Goal: Transaction & Acquisition: Book appointment/travel/reservation

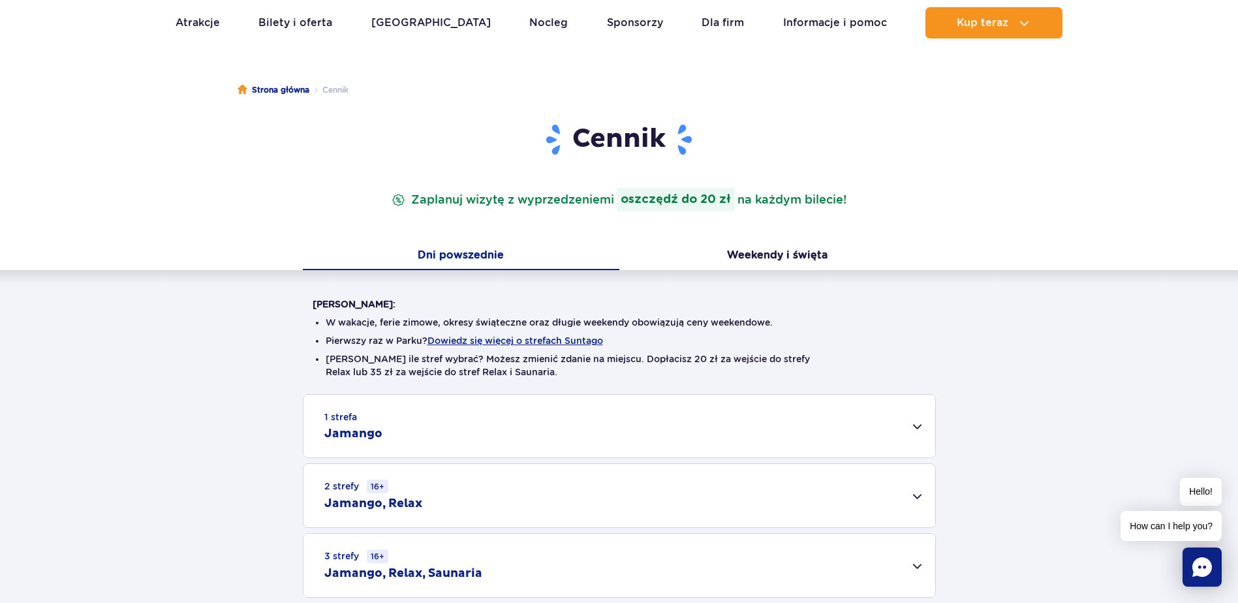
scroll to position [65, 0]
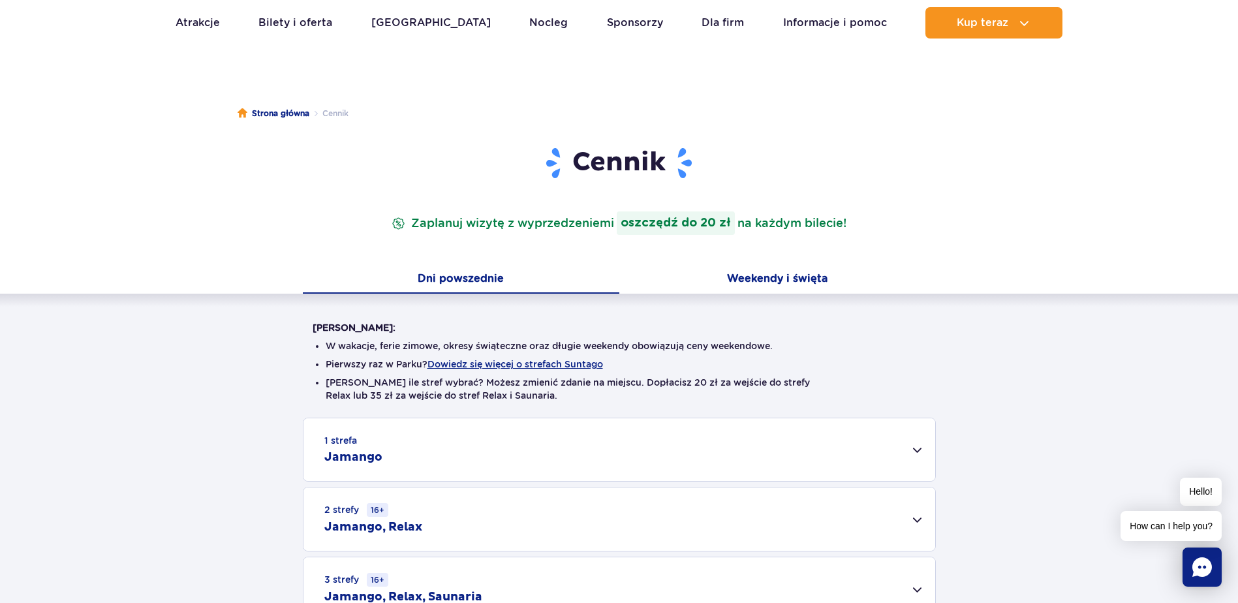
click at [772, 279] on button "Weekendy i święta" at bounding box center [778, 279] width 317 height 27
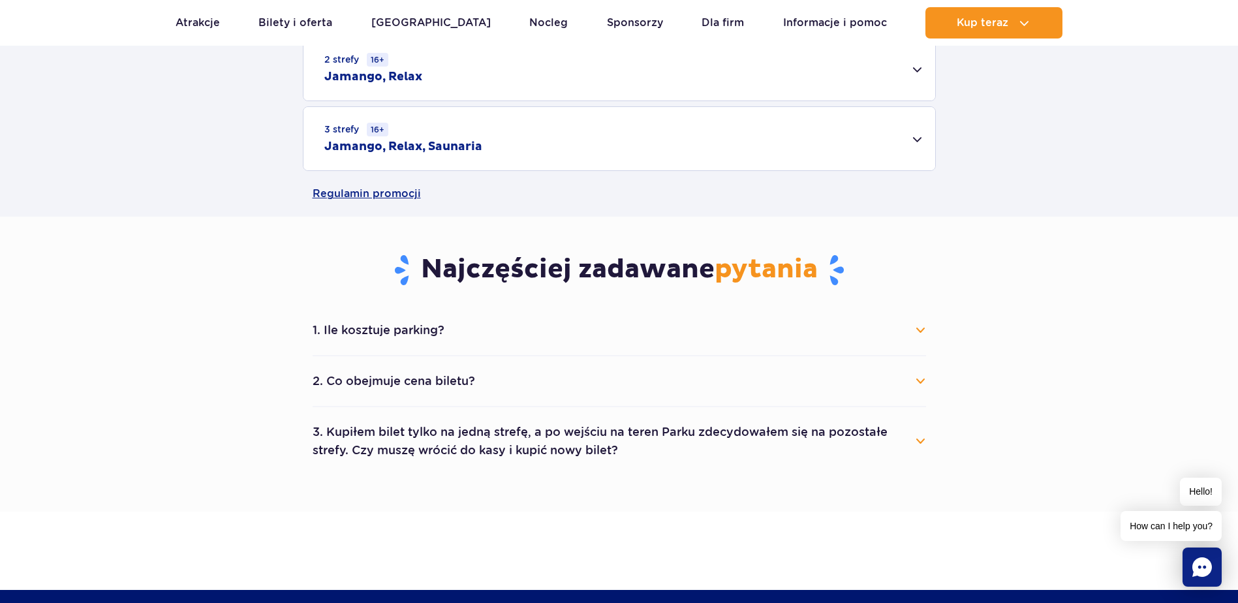
scroll to position [522, 0]
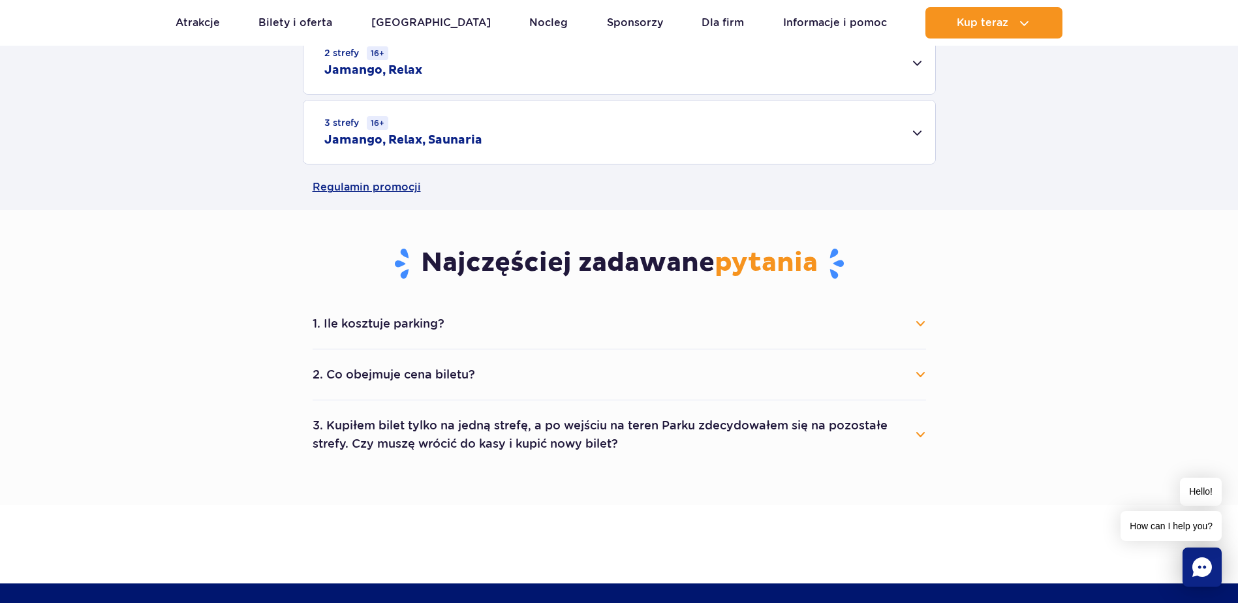
click at [407, 324] on button "1. Ile kosztuje parking?" at bounding box center [620, 323] width 614 height 29
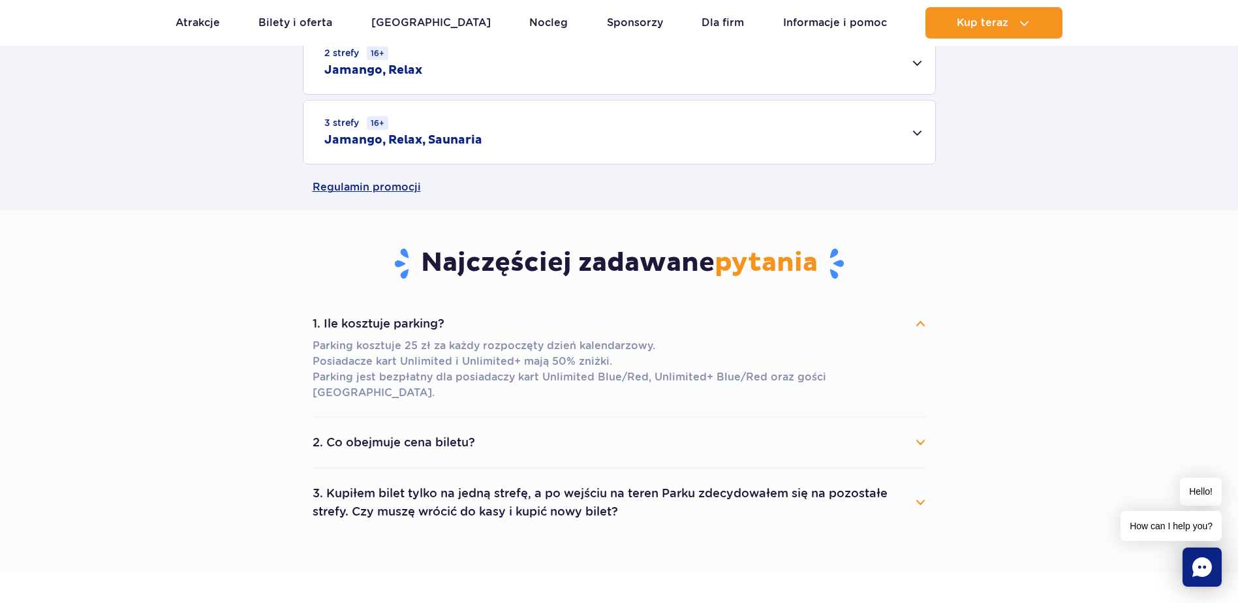
click at [572, 428] on button "2. Co obejmuje cena biletu?" at bounding box center [620, 442] width 614 height 29
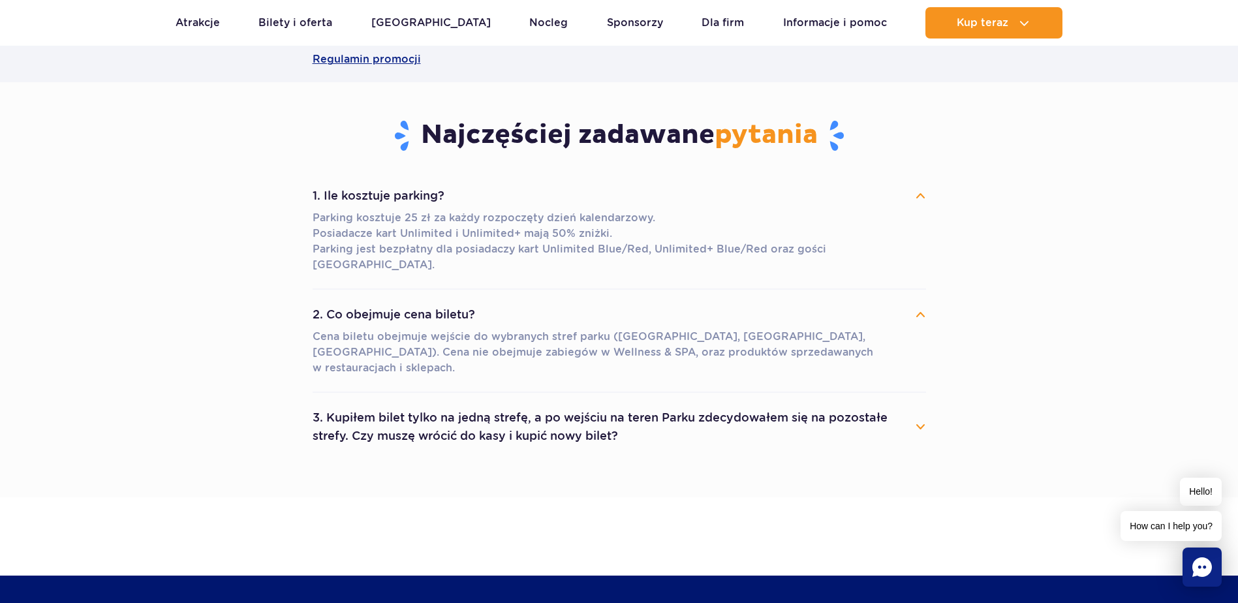
scroll to position [653, 0]
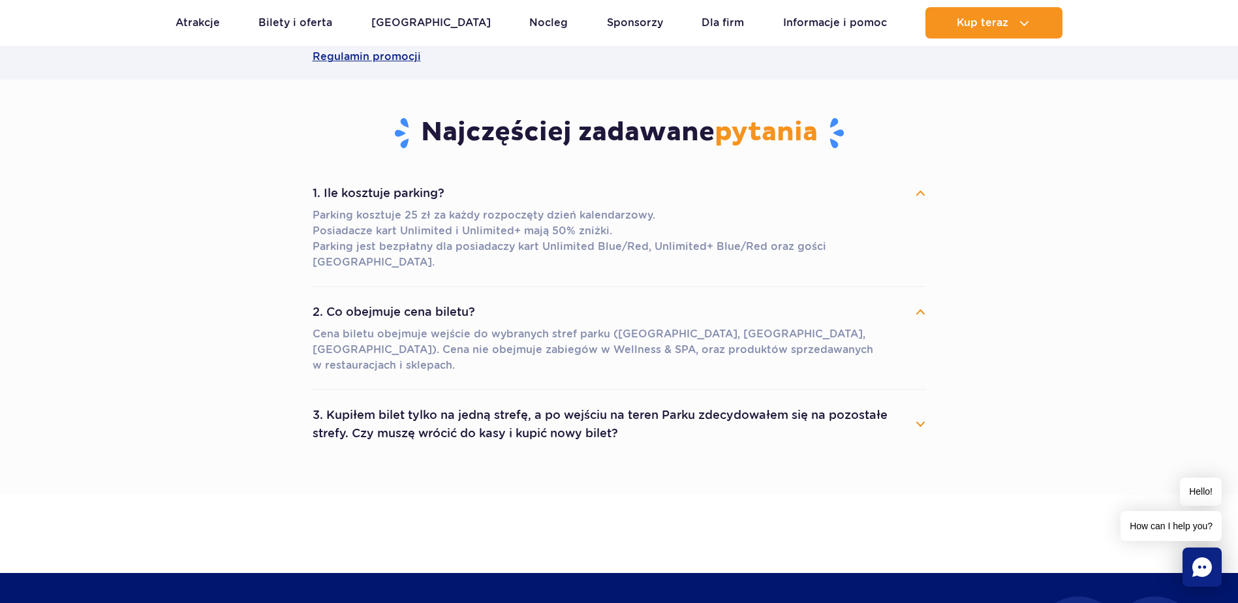
click at [915, 401] on button "3. Kupiłem bilet tylko na jedną strefę, a po wejściu na teren Parku zdecydowałe…" at bounding box center [620, 424] width 614 height 47
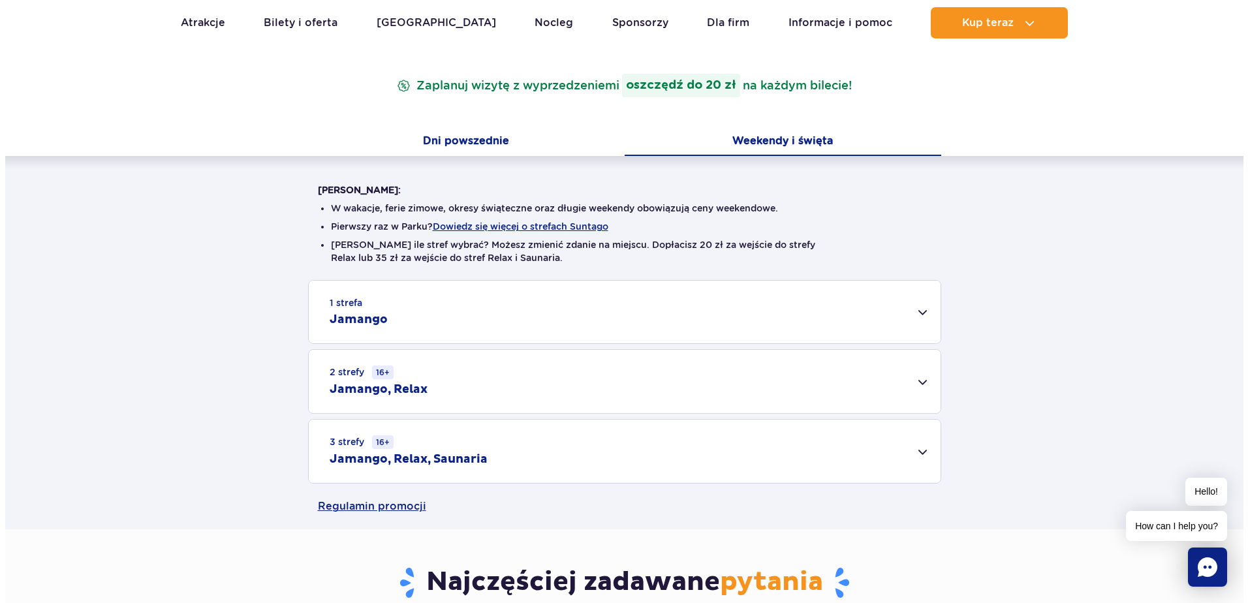
scroll to position [196, 0]
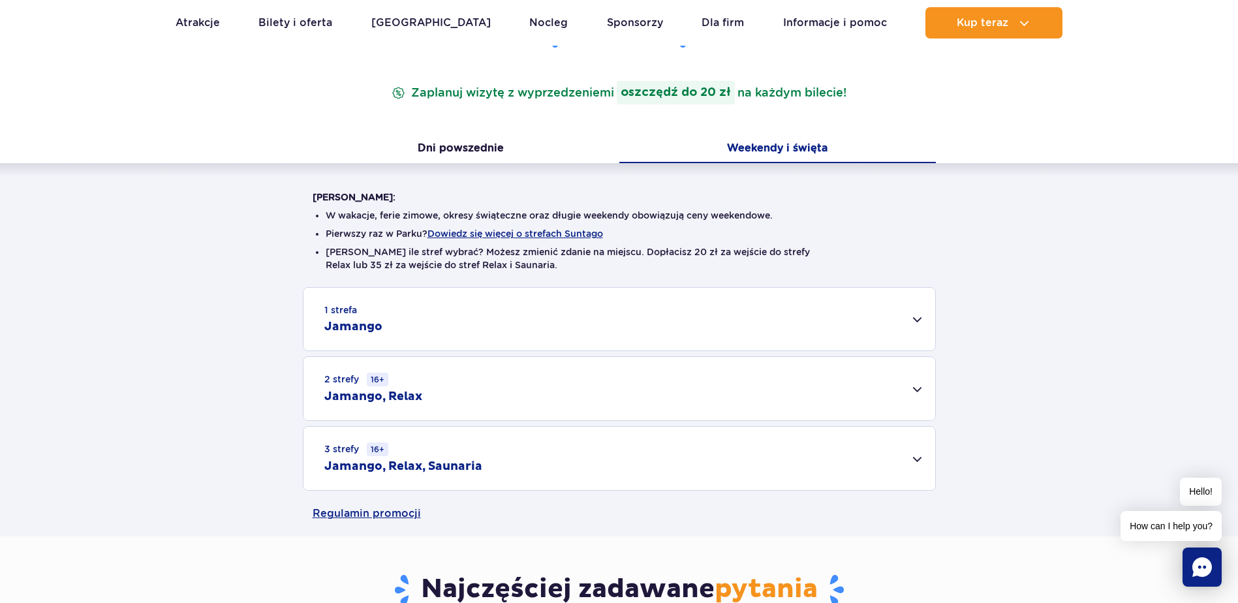
drag, startPoint x: 467, startPoint y: 234, endPoint x: 501, endPoint y: 240, distance: 33.9
click at [467, 234] on button "Dowiedz się więcej o strefach Suntago" at bounding box center [516, 233] width 176 height 10
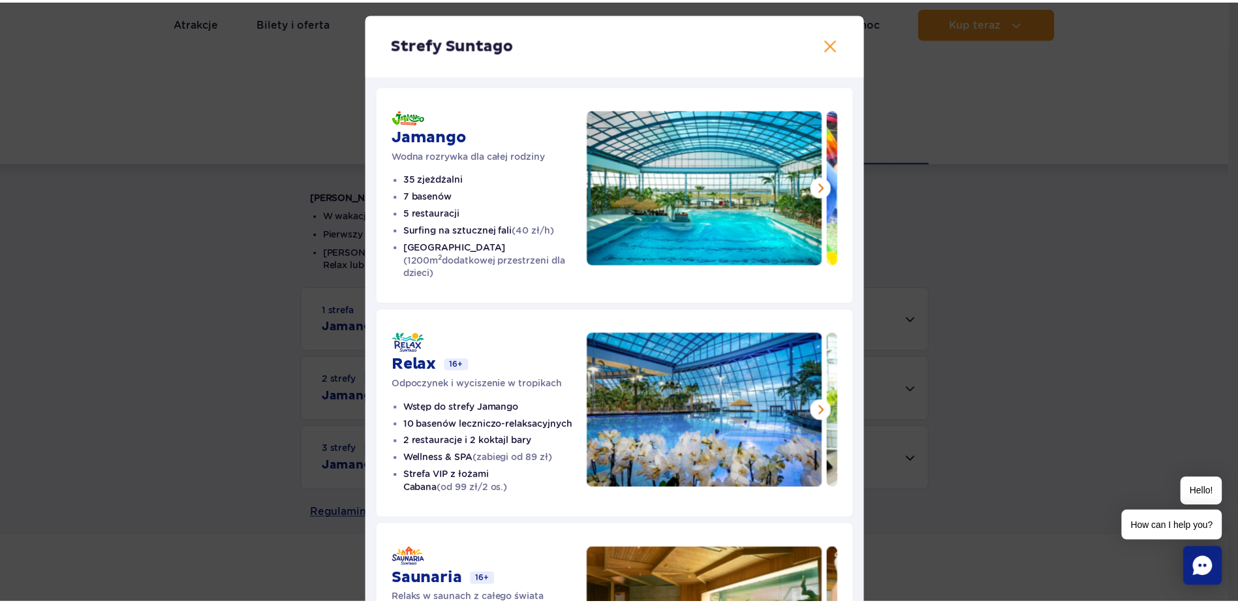
scroll to position [0, 0]
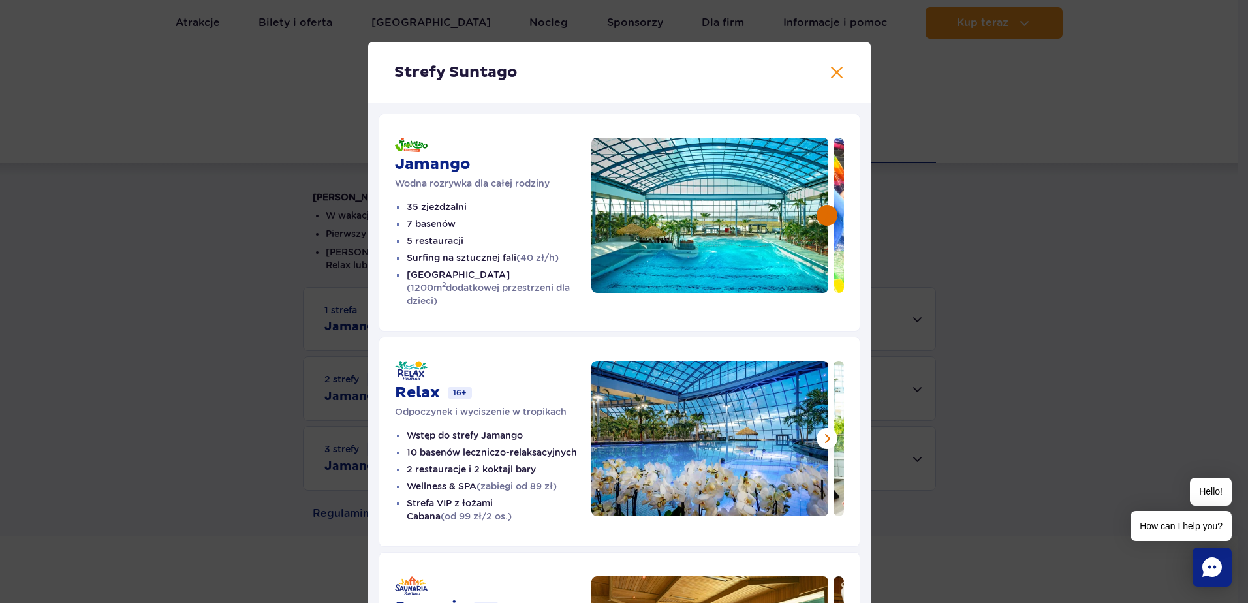
click at [826, 217] on button at bounding box center [827, 215] width 21 height 21
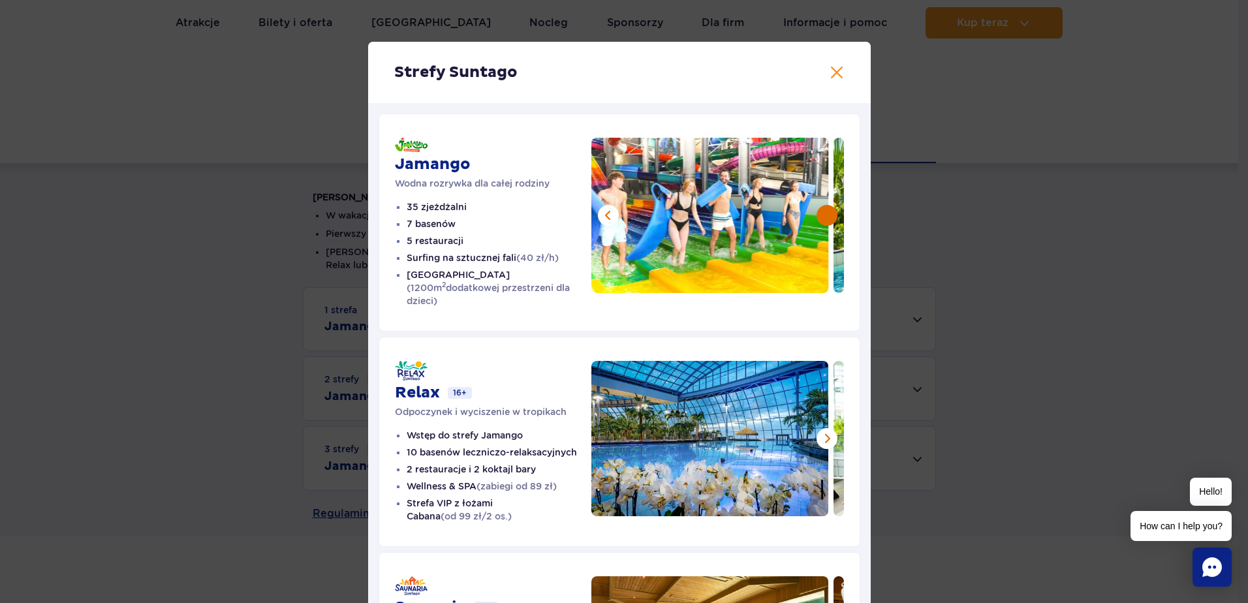
click at [826, 217] on button at bounding box center [827, 215] width 21 height 21
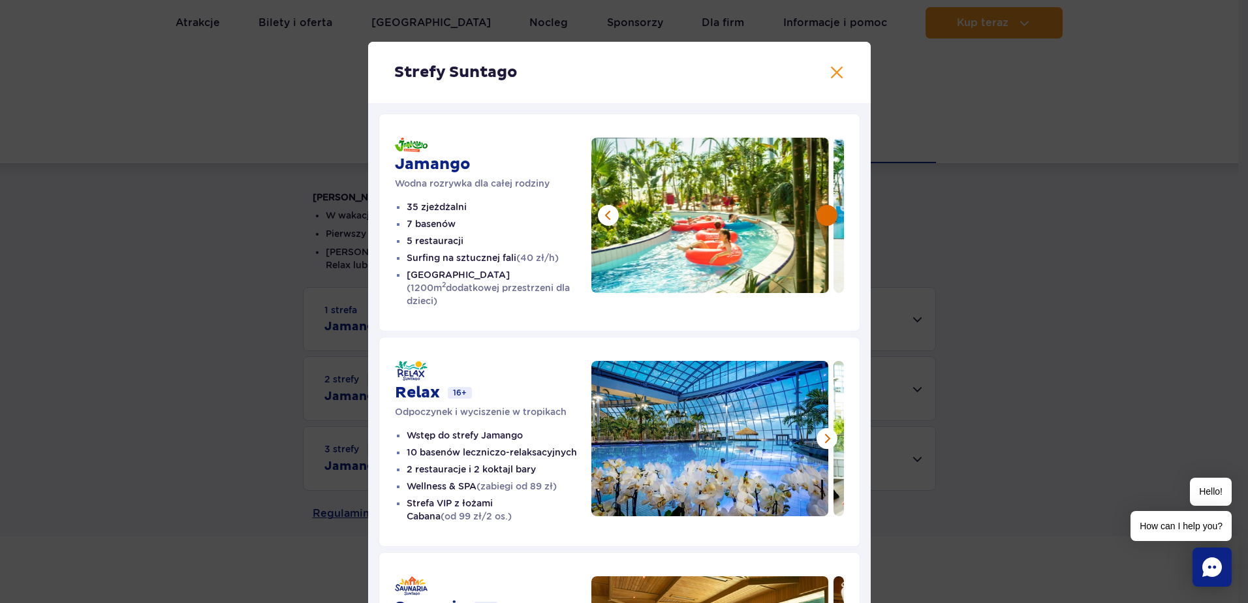
click at [826, 217] on button at bounding box center [827, 215] width 21 height 21
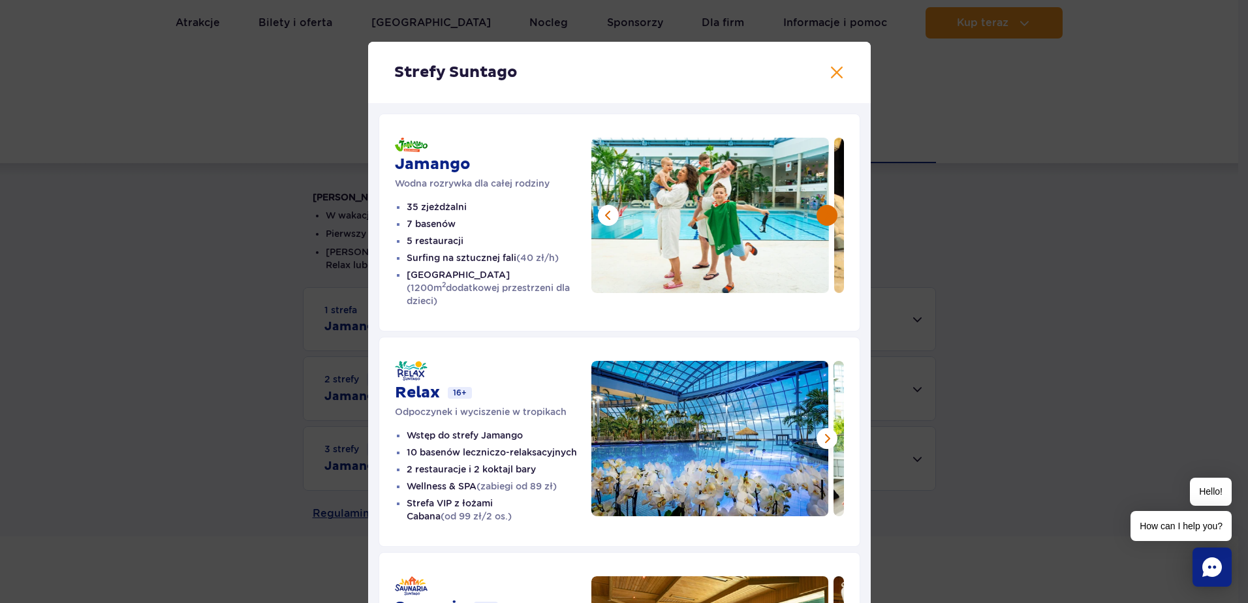
click at [826, 217] on button at bounding box center [827, 215] width 21 height 21
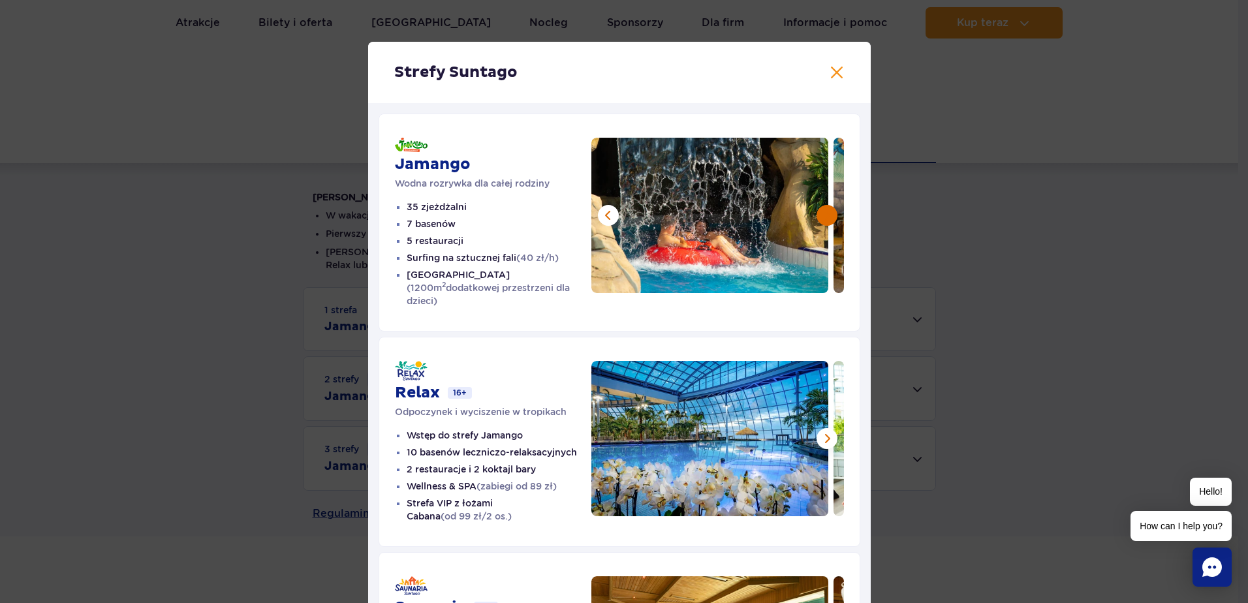
click at [826, 217] on button at bounding box center [827, 215] width 21 height 21
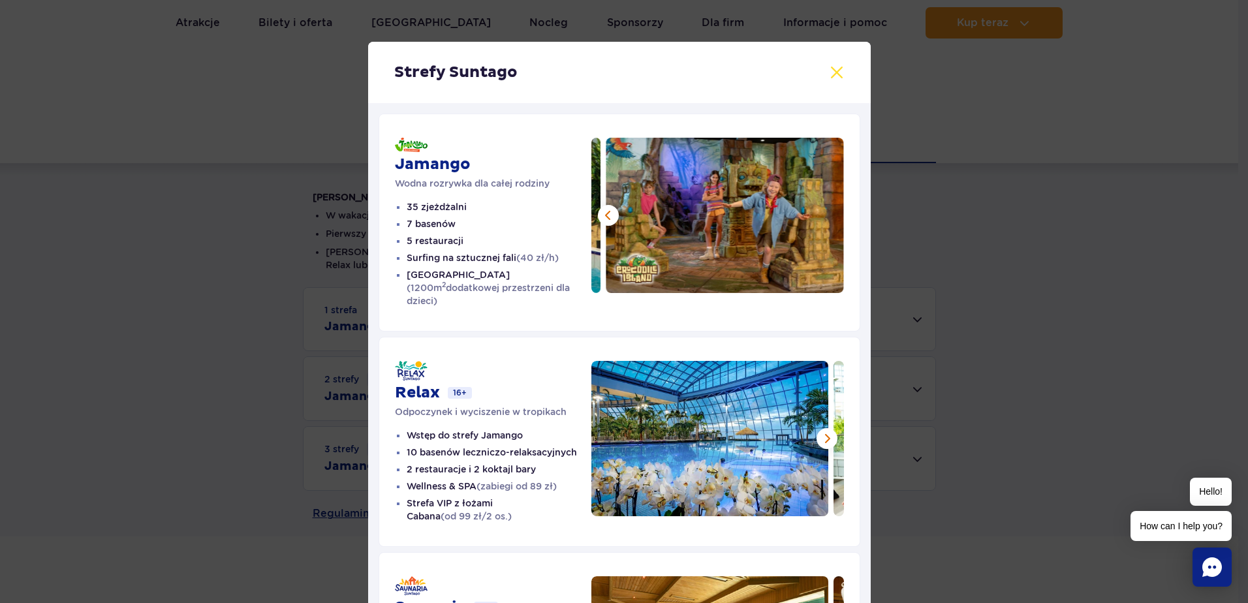
click at [836, 69] on button at bounding box center [837, 73] width 16 height 16
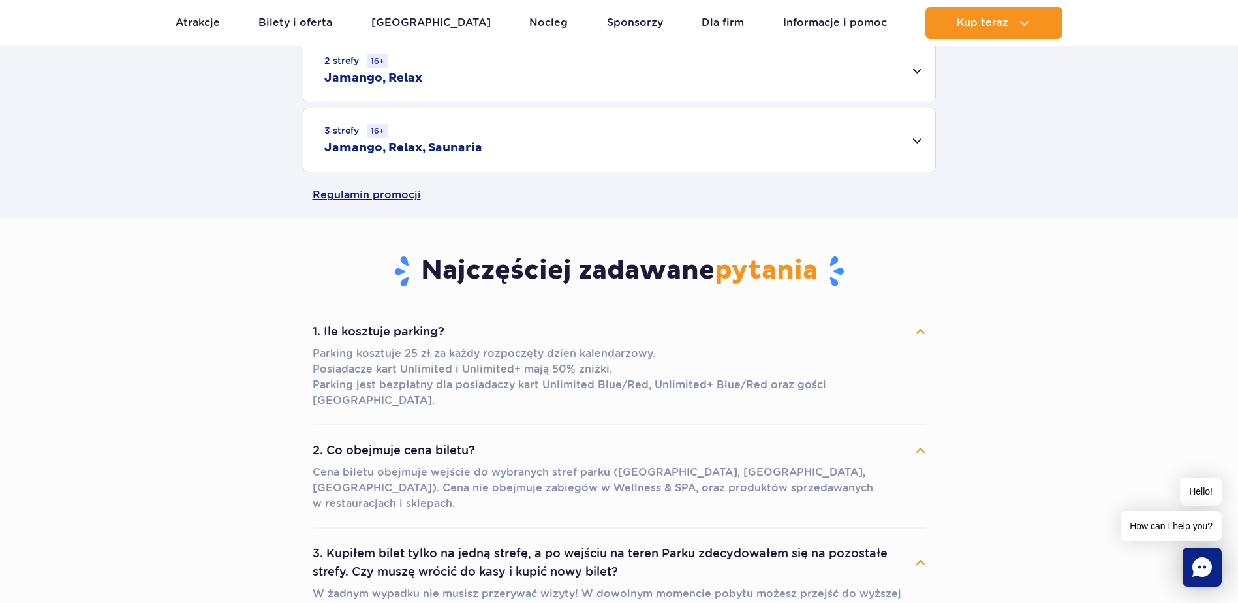
scroll to position [261, 0]
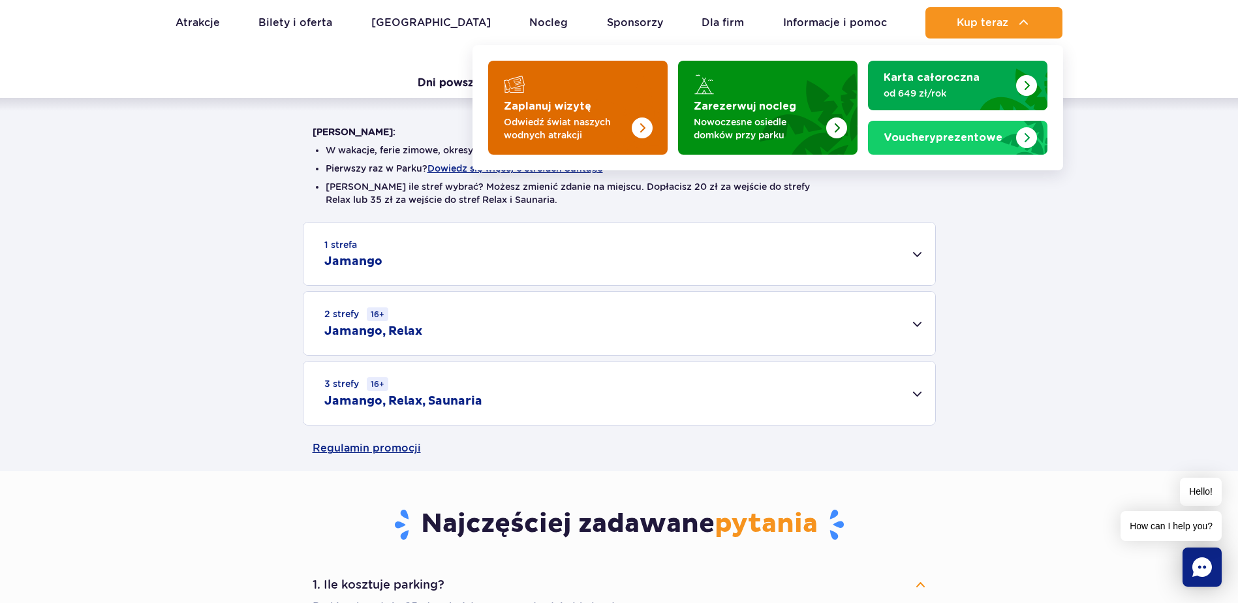
click at [586, 121] on p "Odwiedź świat naszych wodnych atrakcji" at bounding box center [567, 129] width 127 height 26
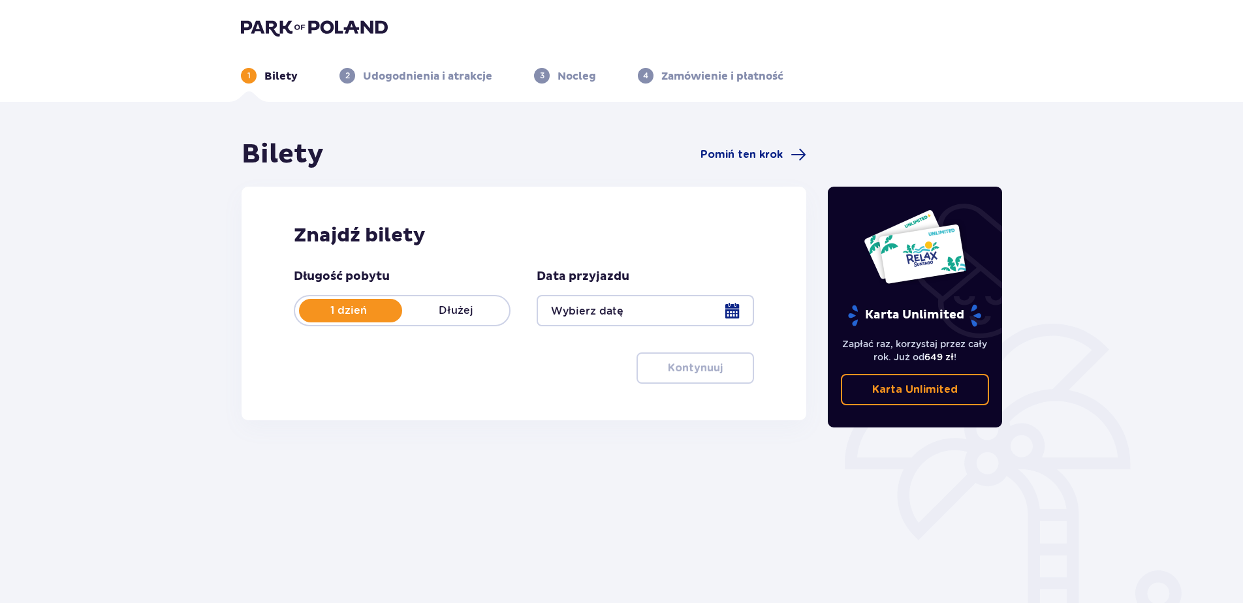
click at [742, 307] on div at bounding box center [645, 310] width 217 height 31
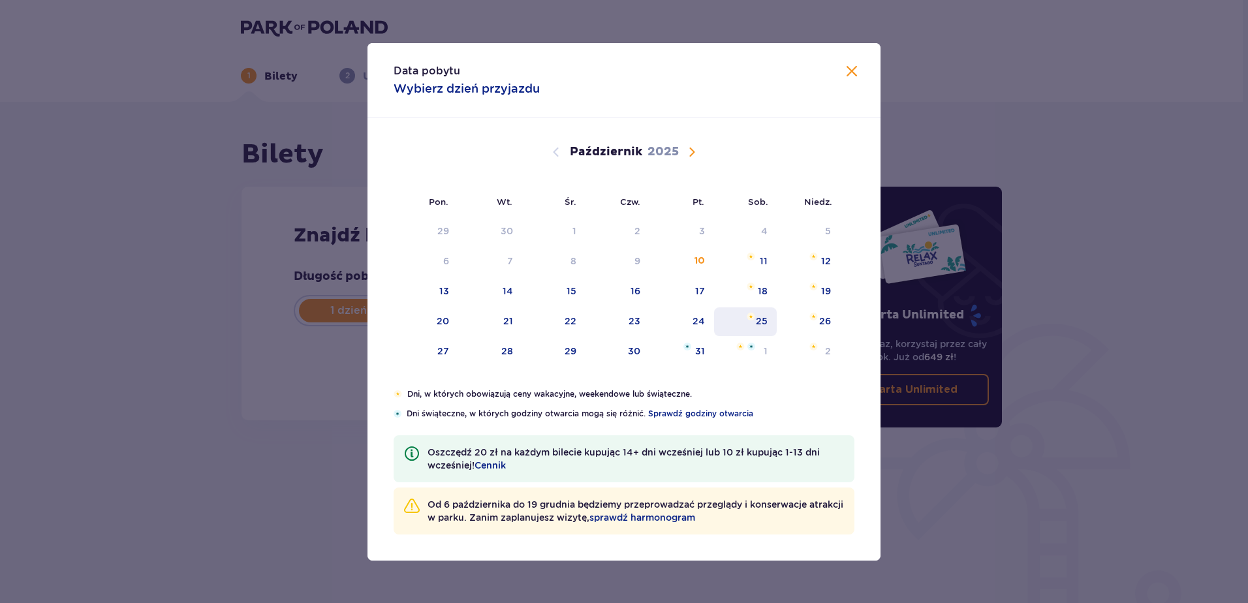
click at [763, 313] on div "25" at bounding box center [745, 321] width 63 height 29
type input "25.10.25"
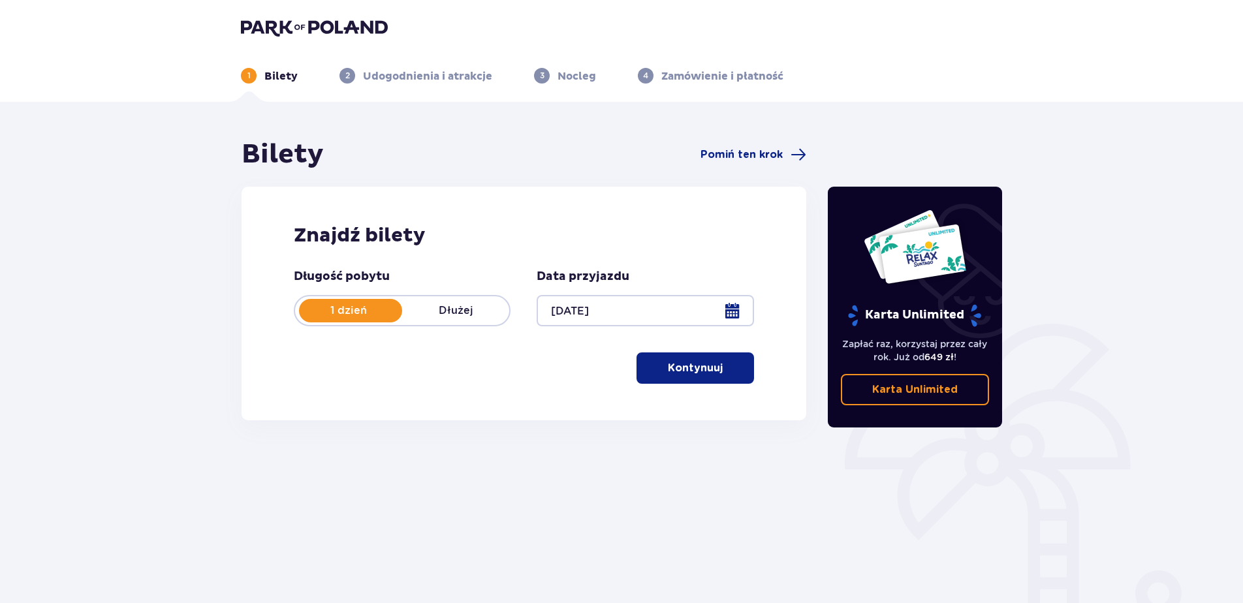
click at [730, 307] on div at bounding box center [645, 310] width 217 height 31
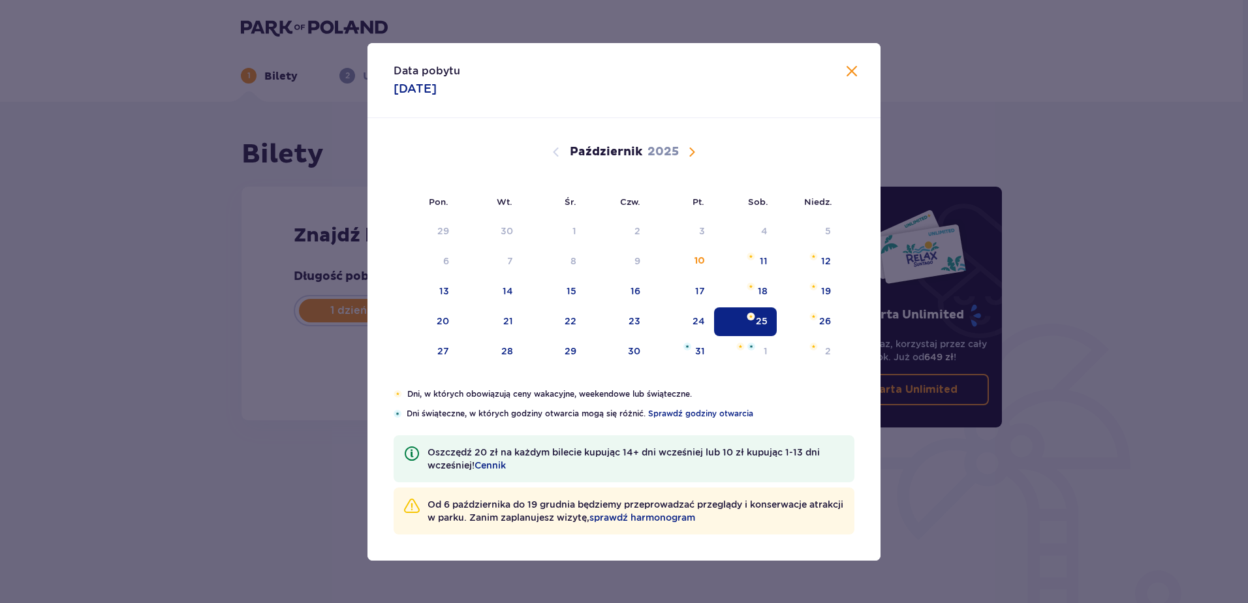
drag, startPoint x: 742, startPoint y: 316, endPoint x: 760, endPoint y: 322, distance: 19.4
click at [742, 316] on div "25" at bounding box center [745, 321] width 63 height 29
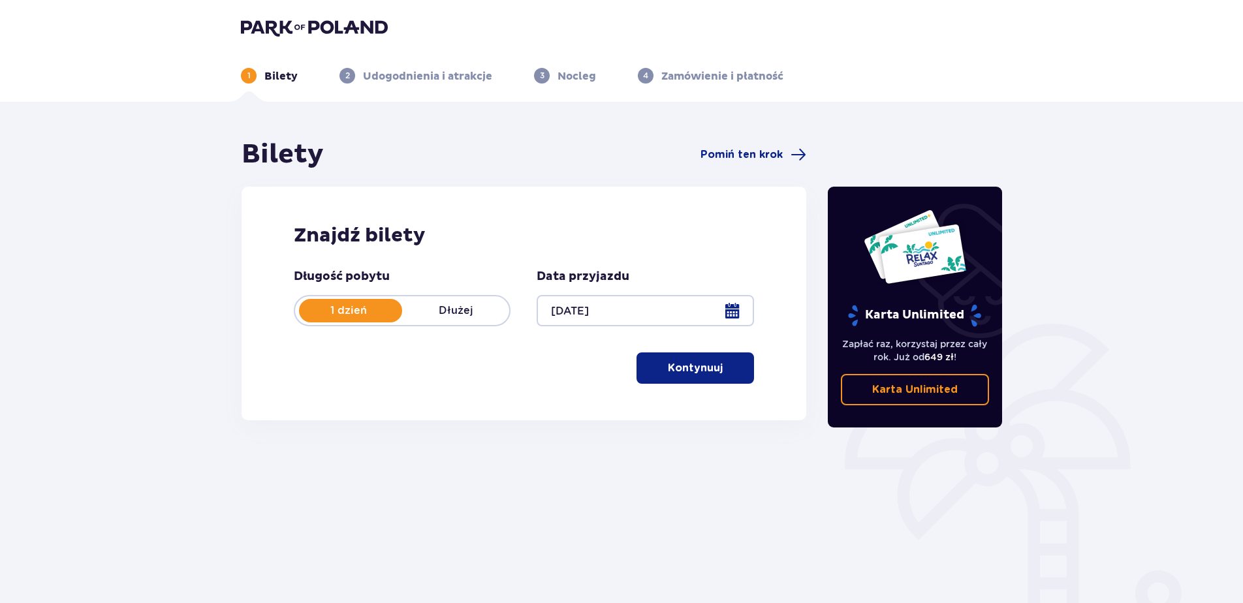
click at [702, 374] on p "Kontynuuj" at bounding box center [695, 368] width 55 height 14
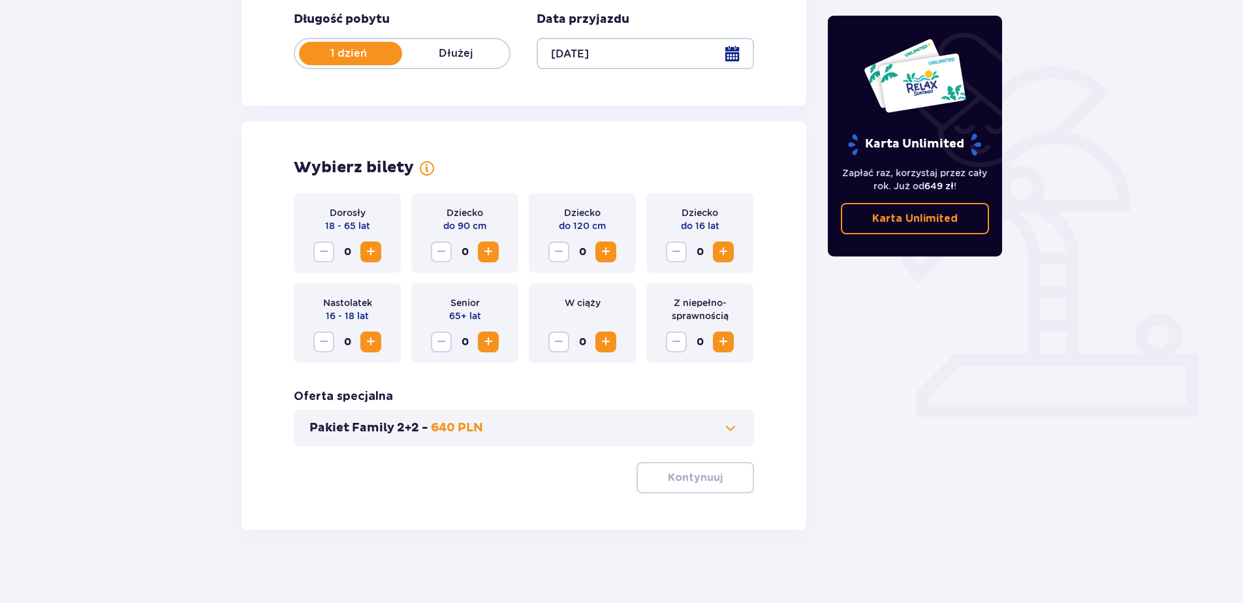
scroll to position [262, 0]
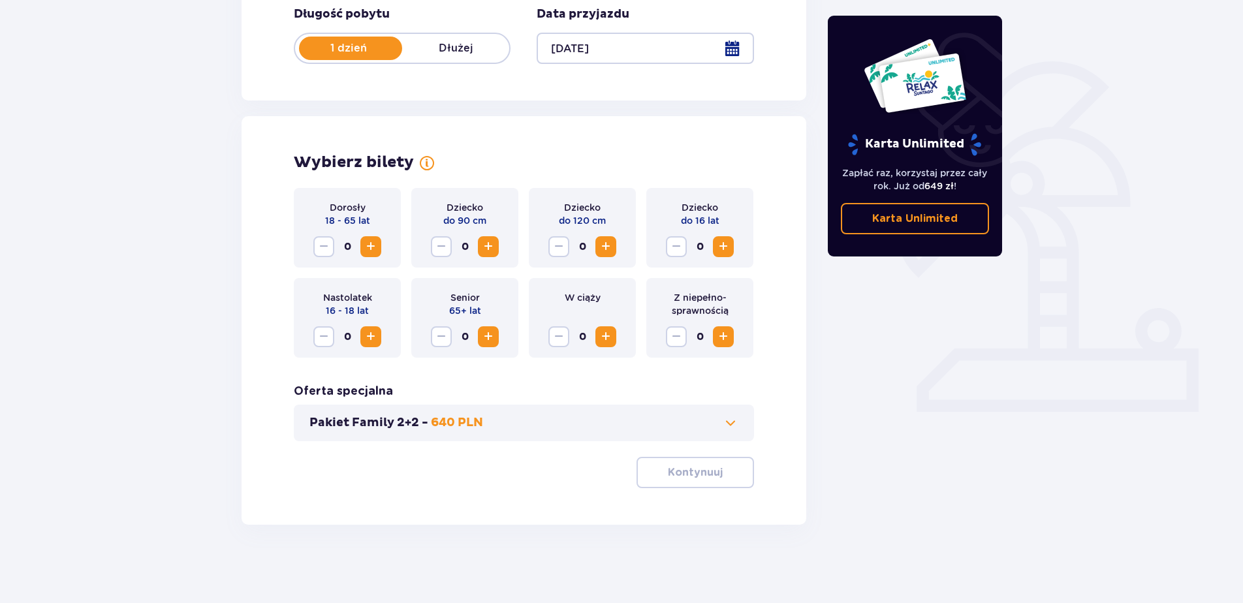
click at [492, 339] on span "Zwiększ" at bounding box center [488, 337] width 16 height 16
click at [373, 339] on span "Zwiększ" at bounding box center [371, 337] width 16 height 16
click at [723, 249] on span "Zwiększ" at bounding box center [723, 247] width 16 height 16
click at [371, 244] on span "Zwiększ" at bounding box center [371, 247] width 16 height 16
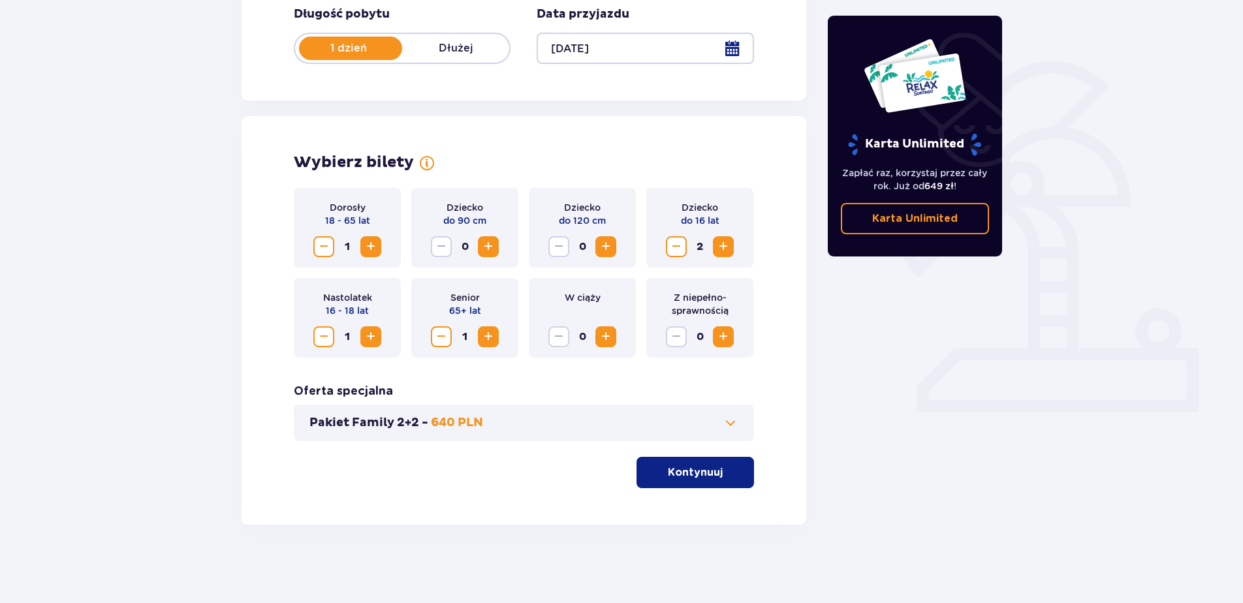
click at [679, 477] on p "Kontynuuj" at bounding box center [695, 472] width 55 height 14
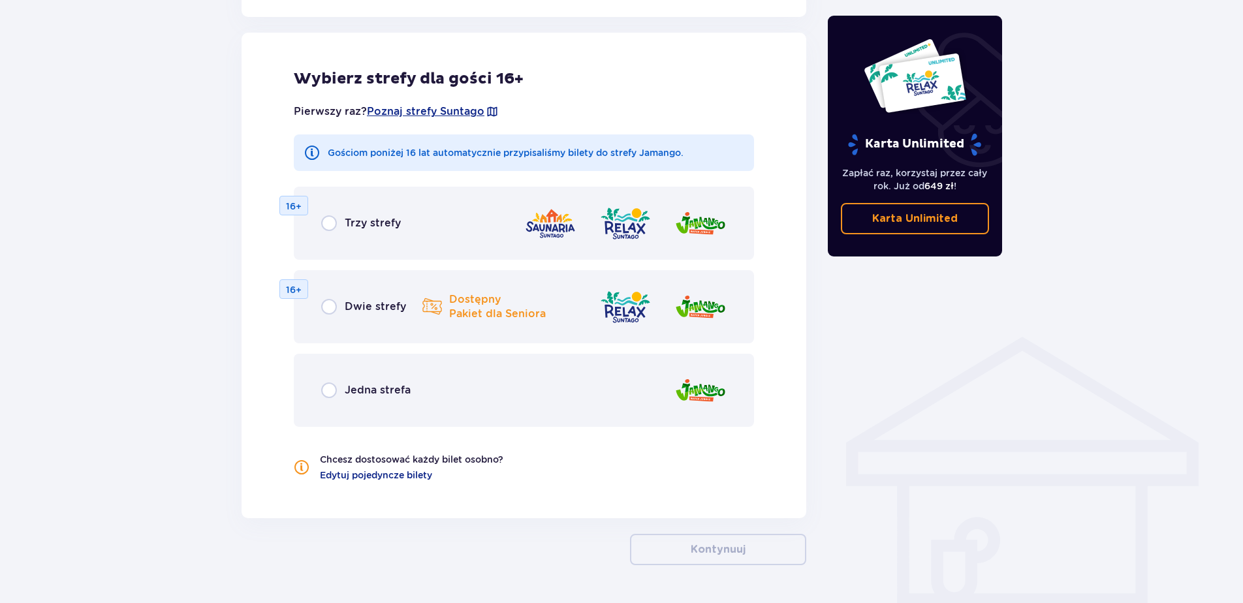
scroll to position [725, 0]
click at [405, 390] on span "Jedna strefa" at bounding box center [378, 389] width 66 height 14
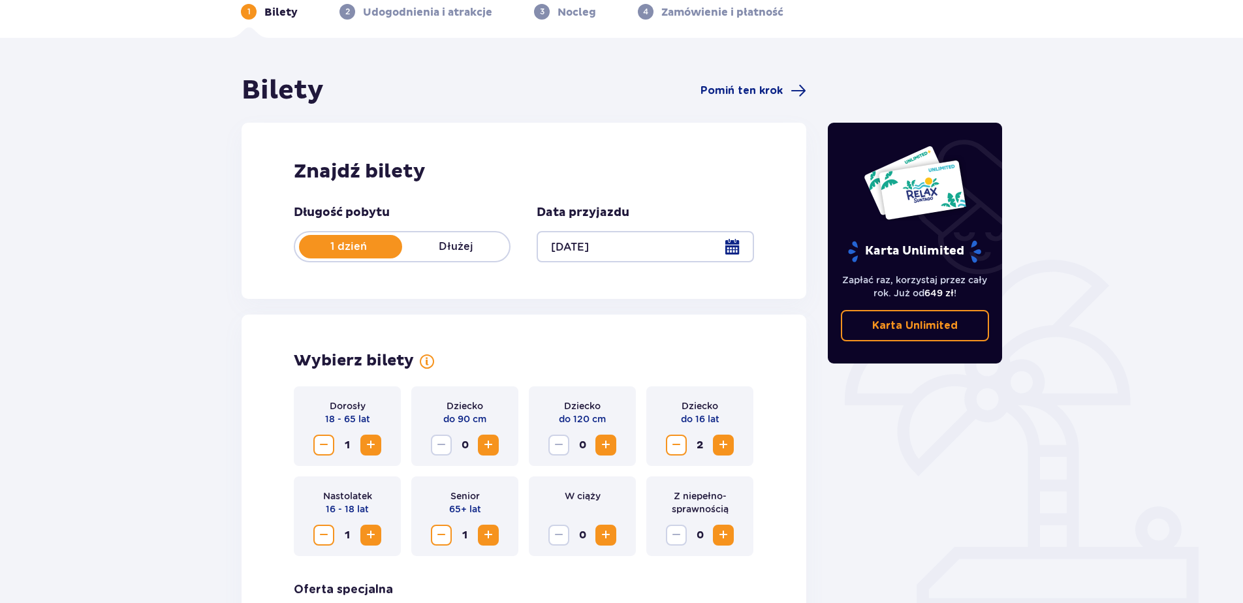
scroll to position [0, 0]
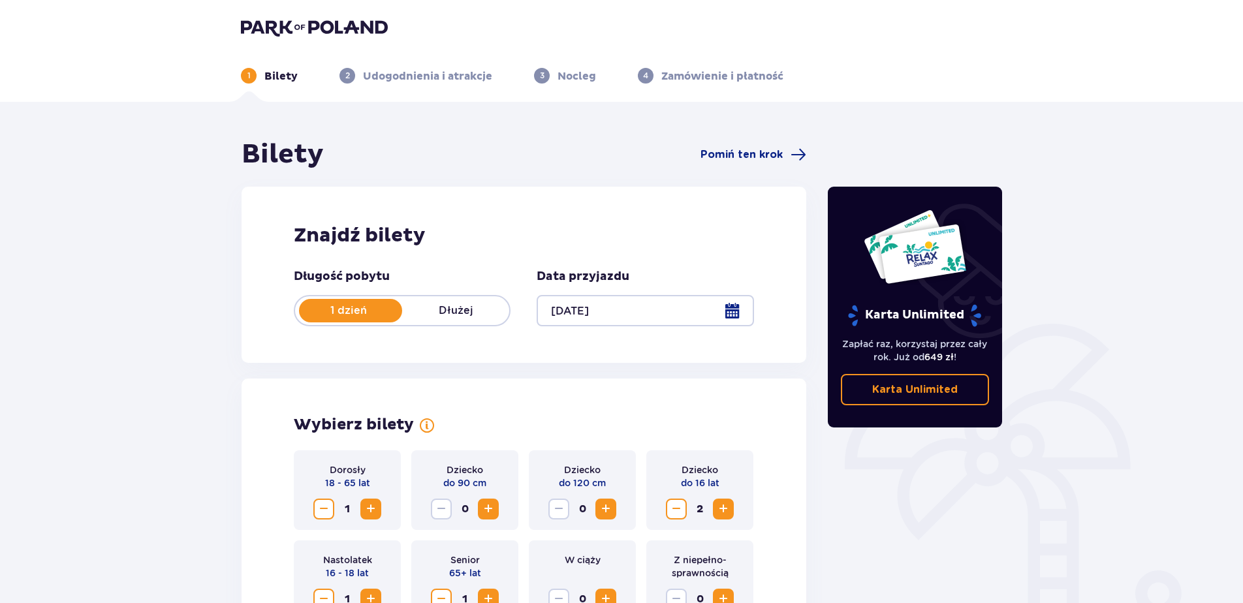
click at [286, 22] on img at bounding box center [314, 27] width 147 height 18
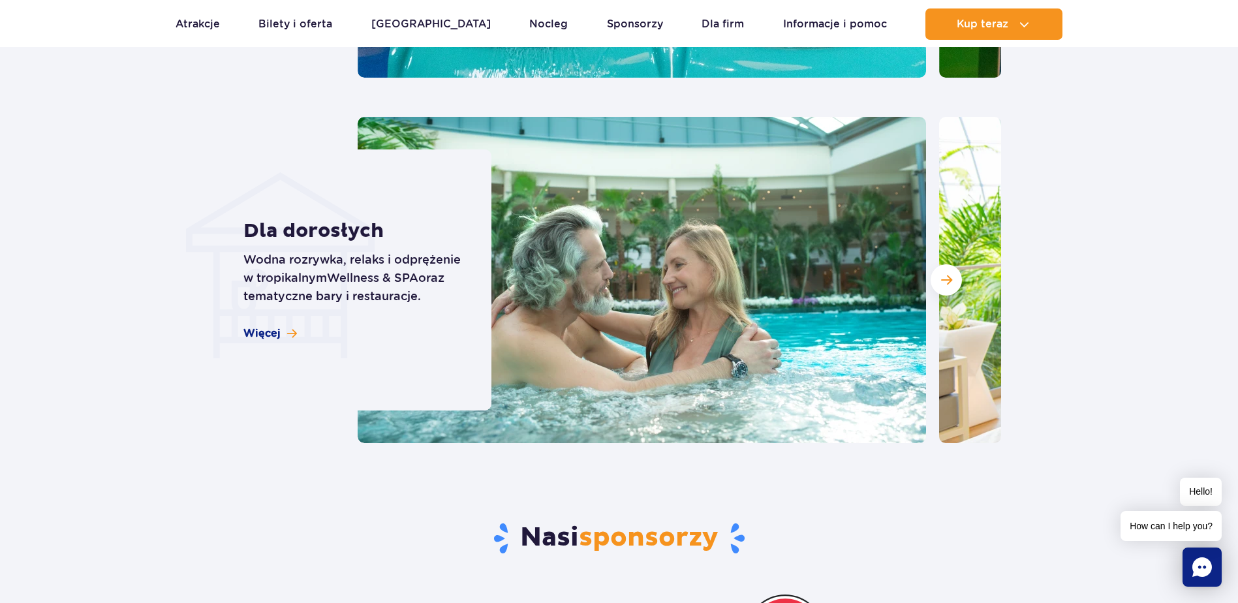
scroll to position [3656, 0]
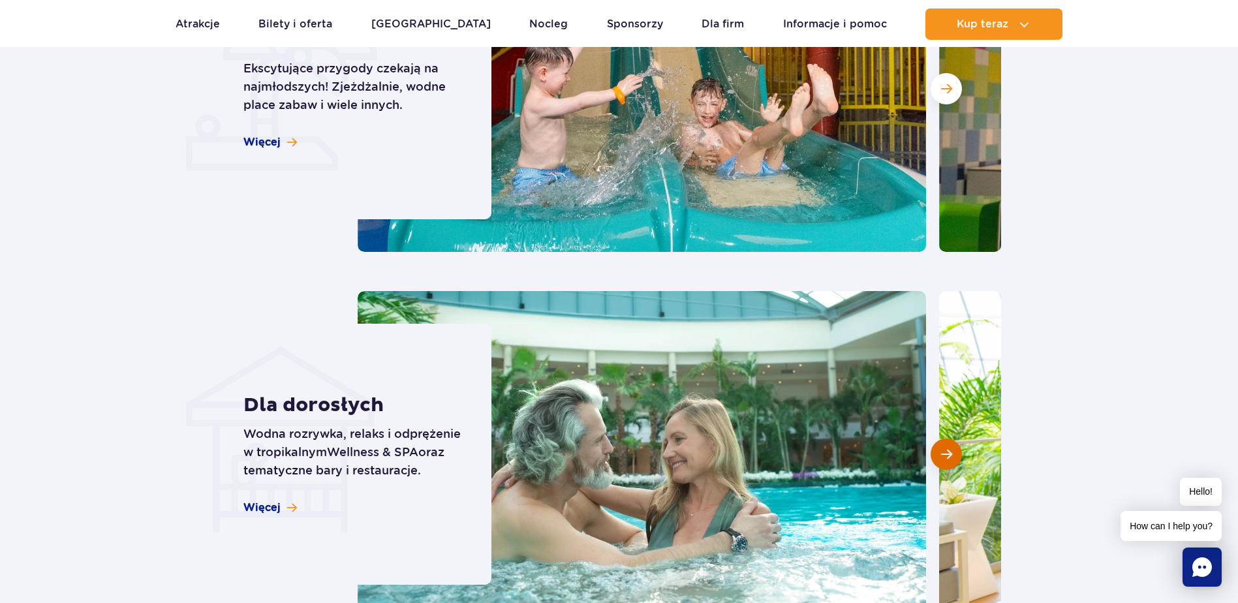
click at [945, 448] on span "Następny slajd" at bounding box center [946, 454] width 11 height 12
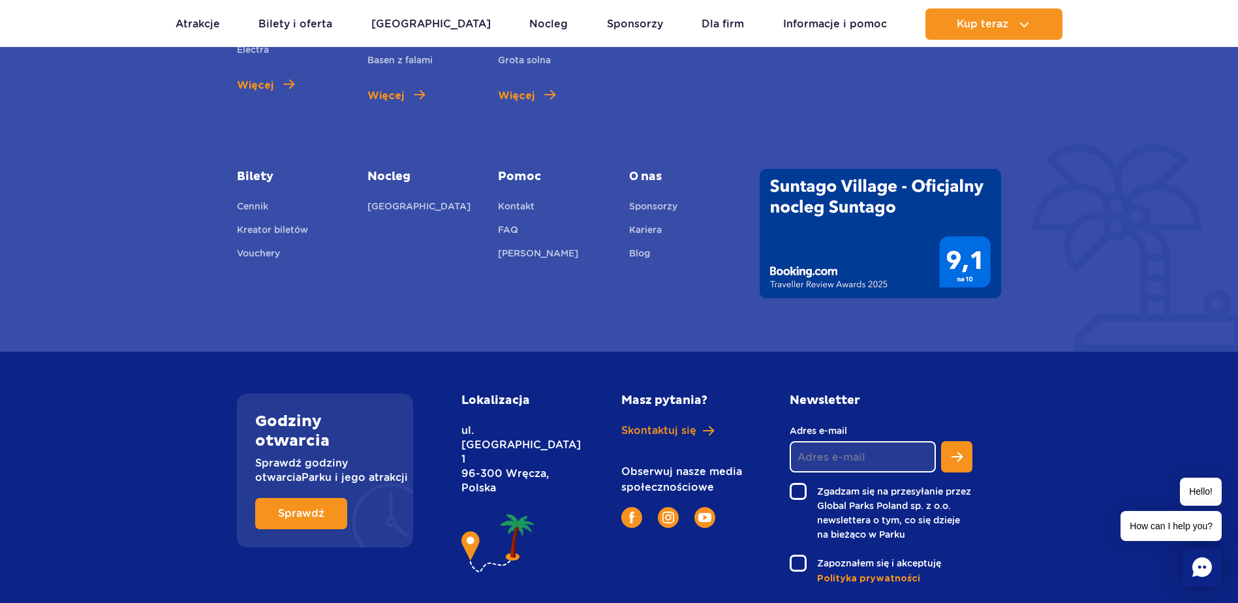
scroll to position [4871, 0]
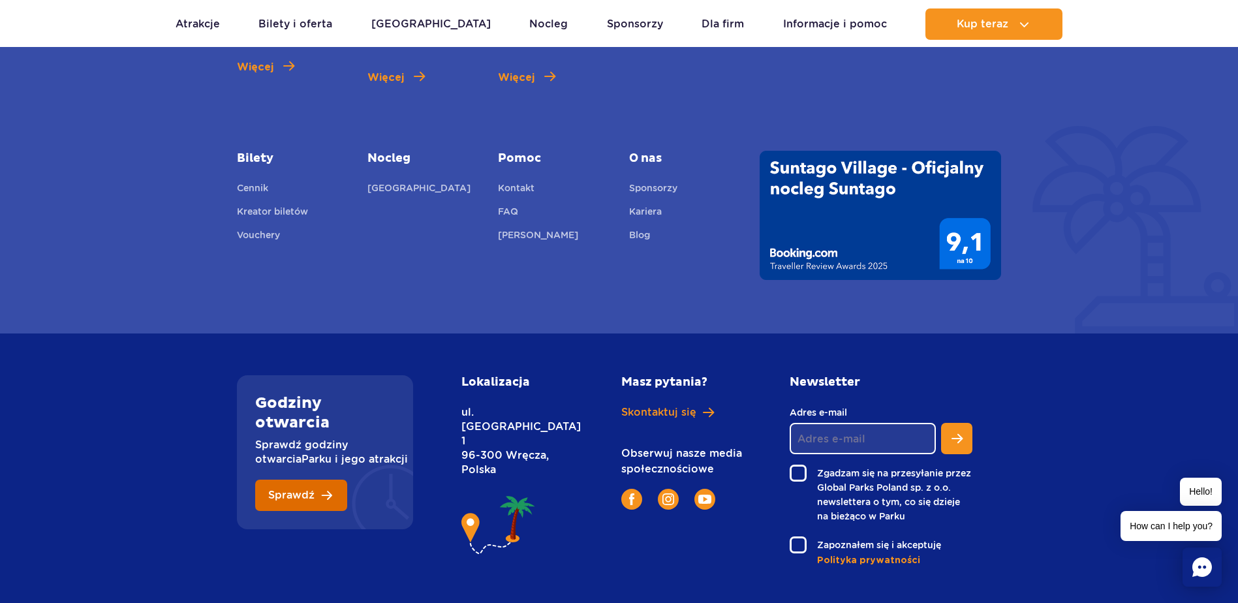
click at [317, 480] on link "Sprawdź" at bounding box center [301, 495] width 92 height 31
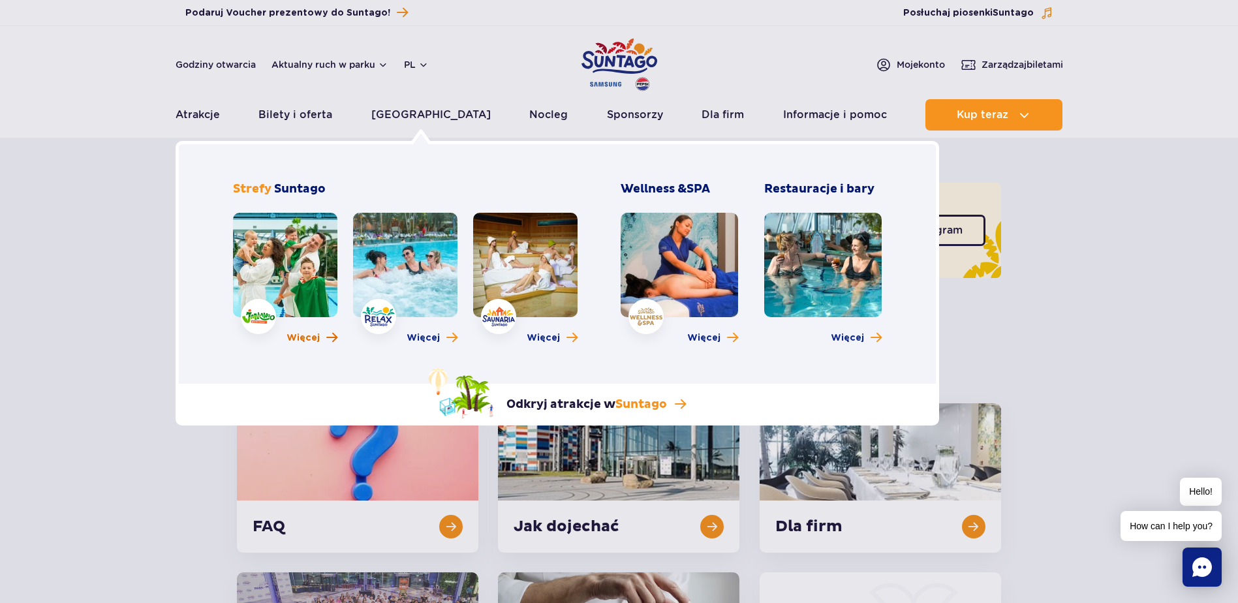
click at [307, 337] on span "Więcej" at bounding box center [303, 338] width 33 height 13
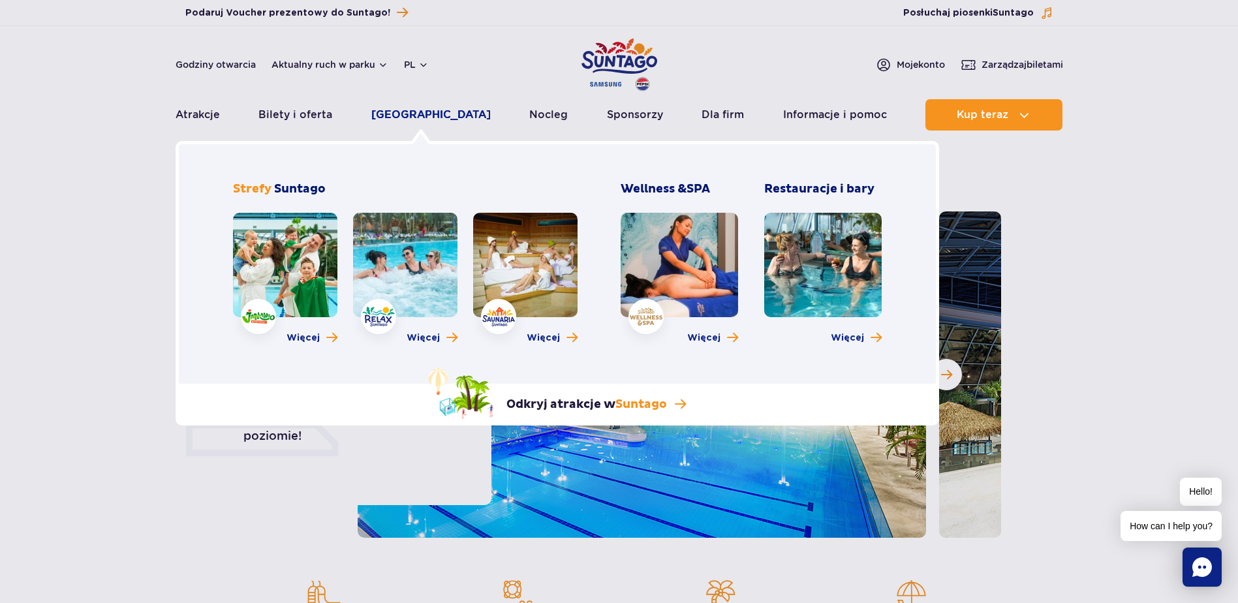
click at [423, 116] on link "[GEOGRAPHIC_DATA]" at bounding box center [430, 114] width 119 height 31
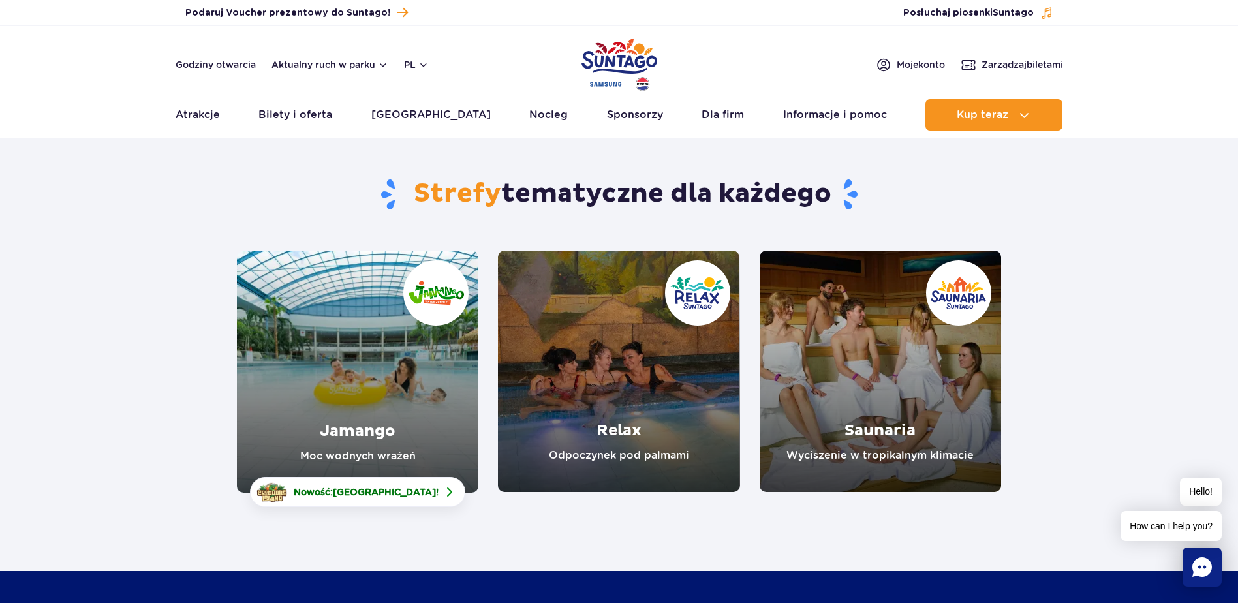
click at [421, 403] on link "Jamango" at bounding box center [358, 372] width 242 height 242
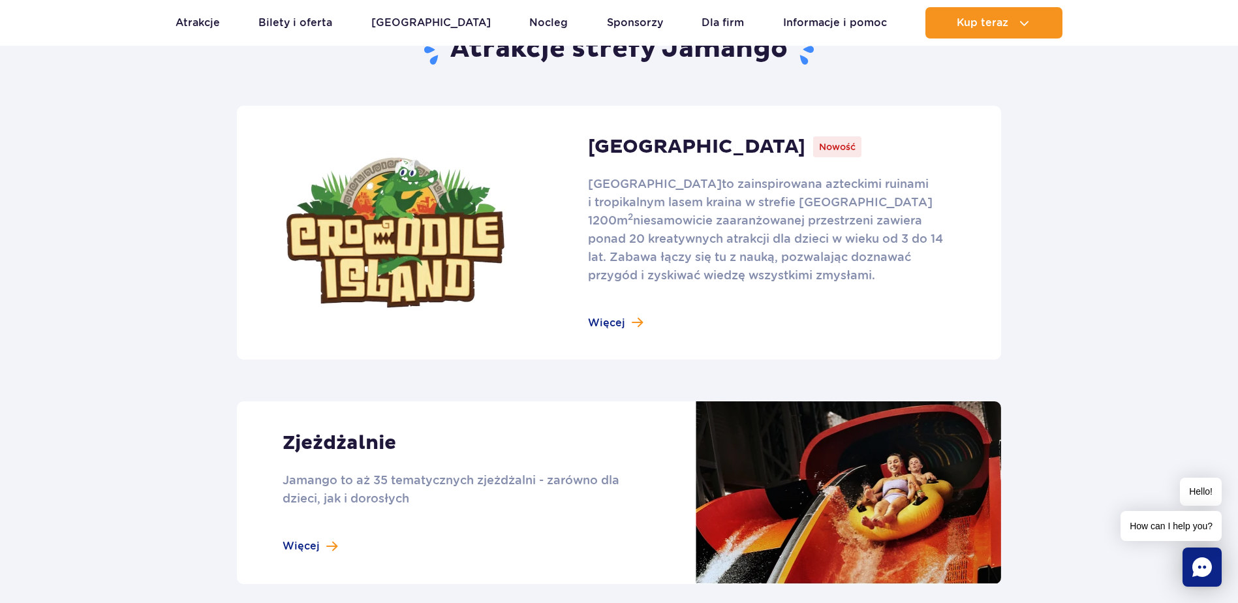
scroll to position [849, 0]
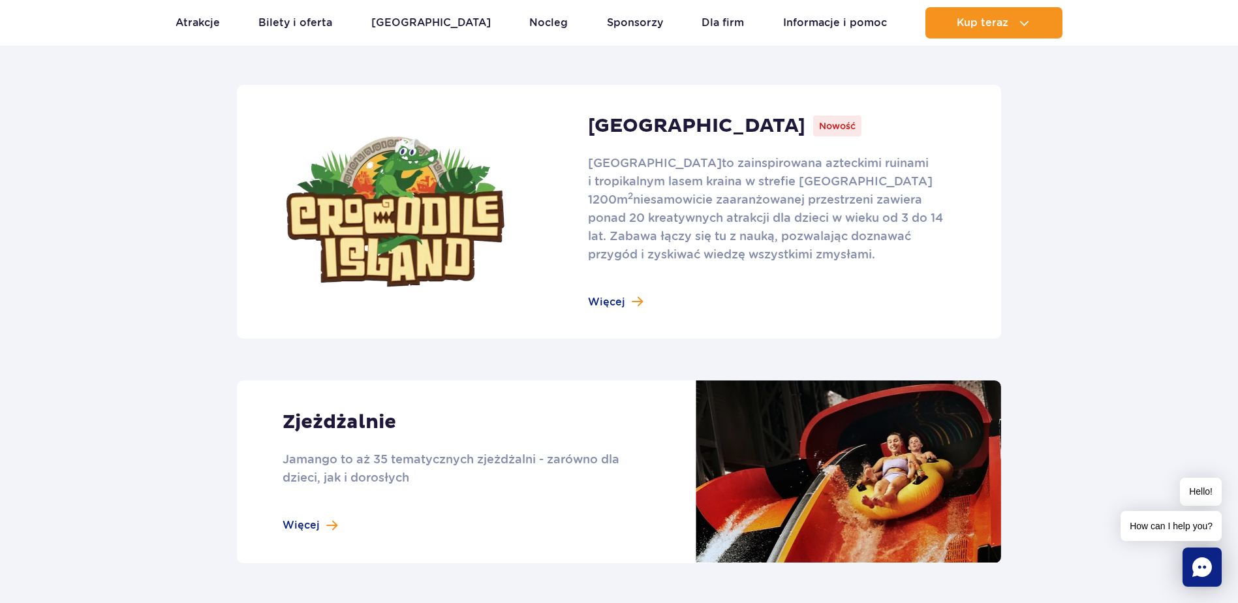
click at [631, 304] on link at bounding box center [619, 212] width 764 height 254
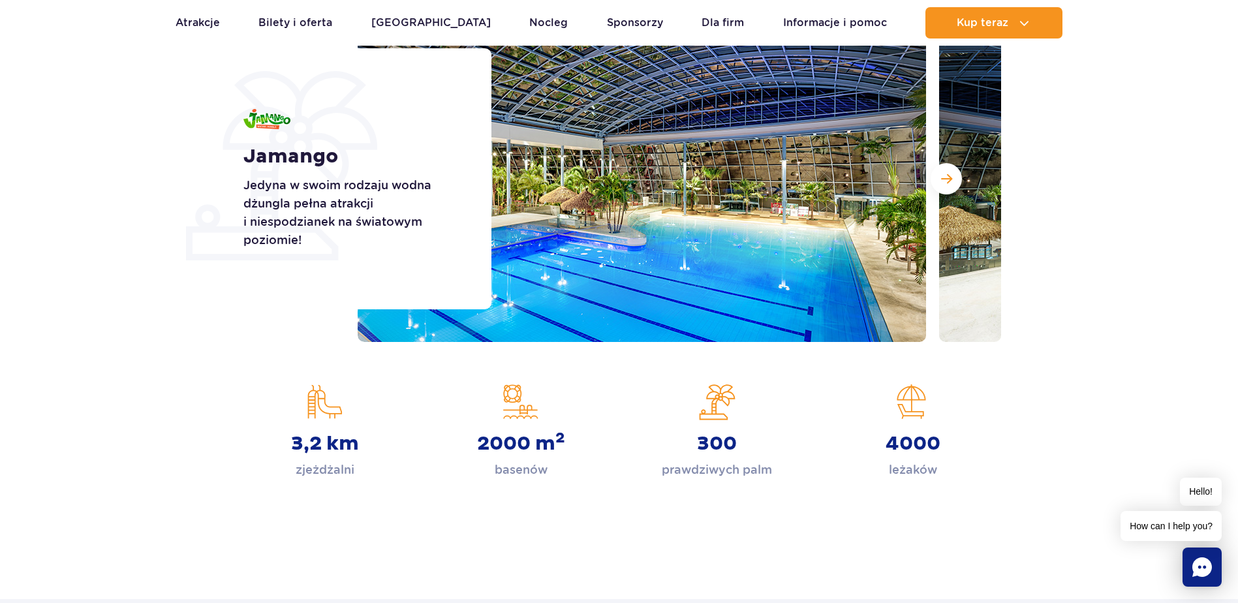
scroll to position [0, 0]
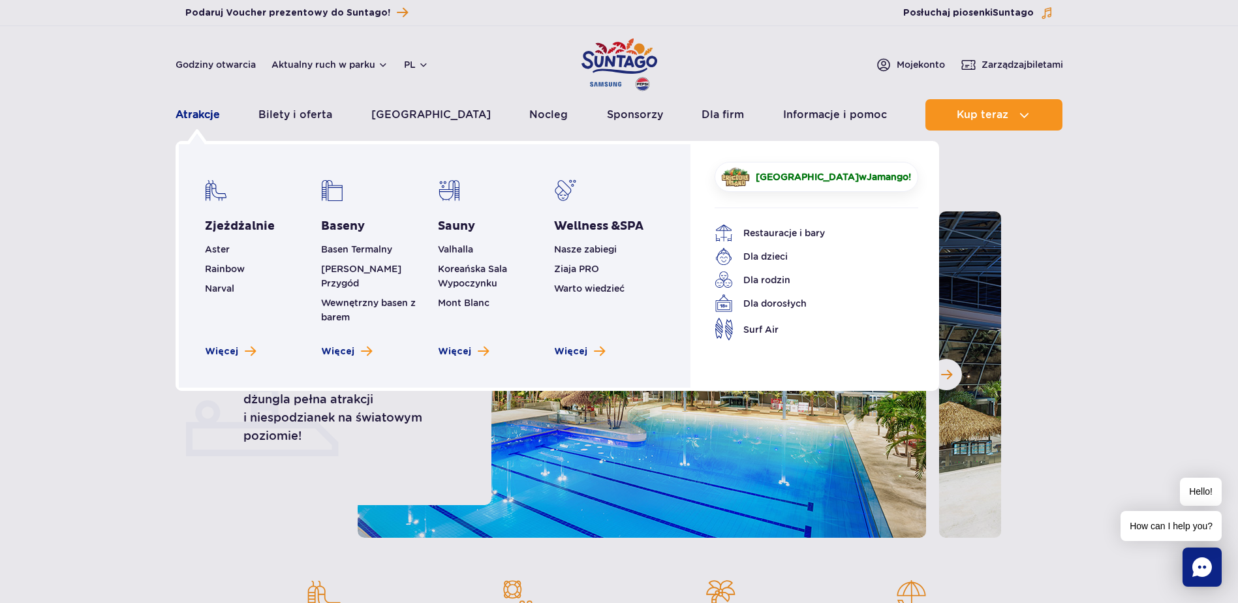
click at [196, 114] on link "Atrakcje" at bounding box center [198, 114] width 44 height 31
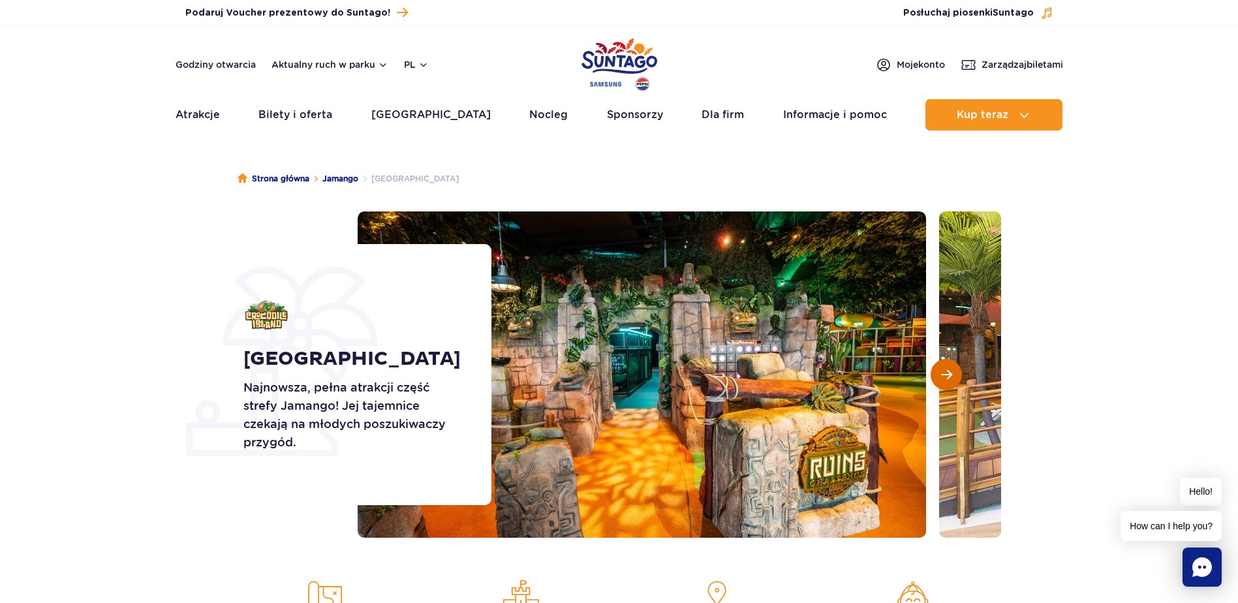
click at [943, 369] on span "Następny slajd" at bounding box center [946, 375] width 11 height 12
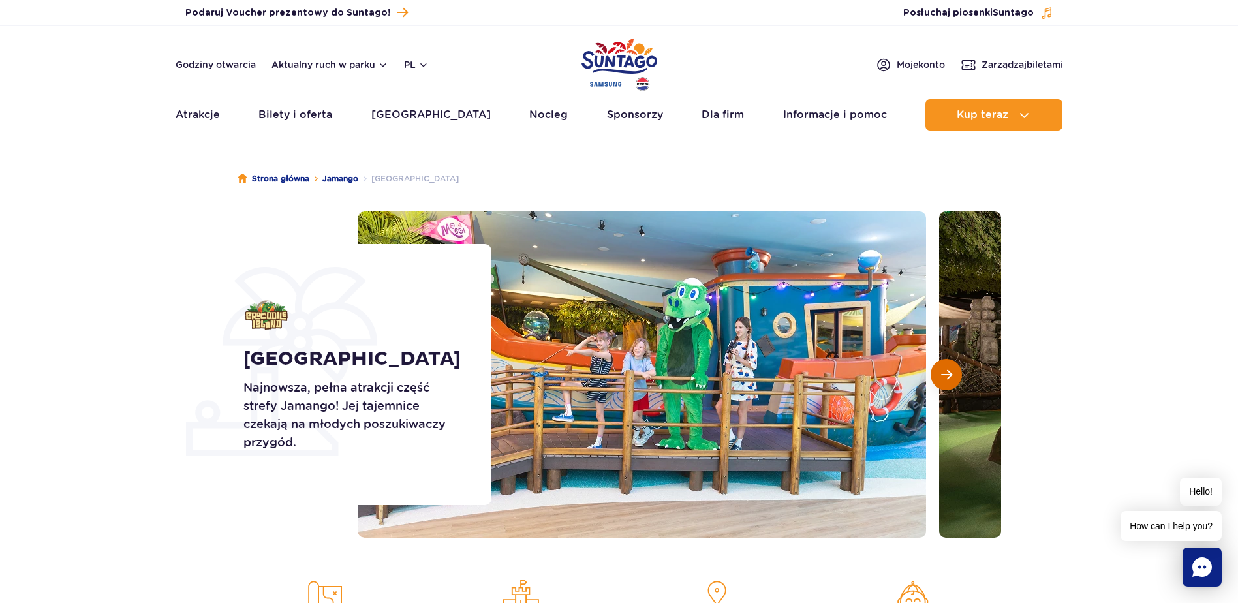
click at [943, 369] on span "Następny slajd" at bounding box center [946, 375] width 11 height 12
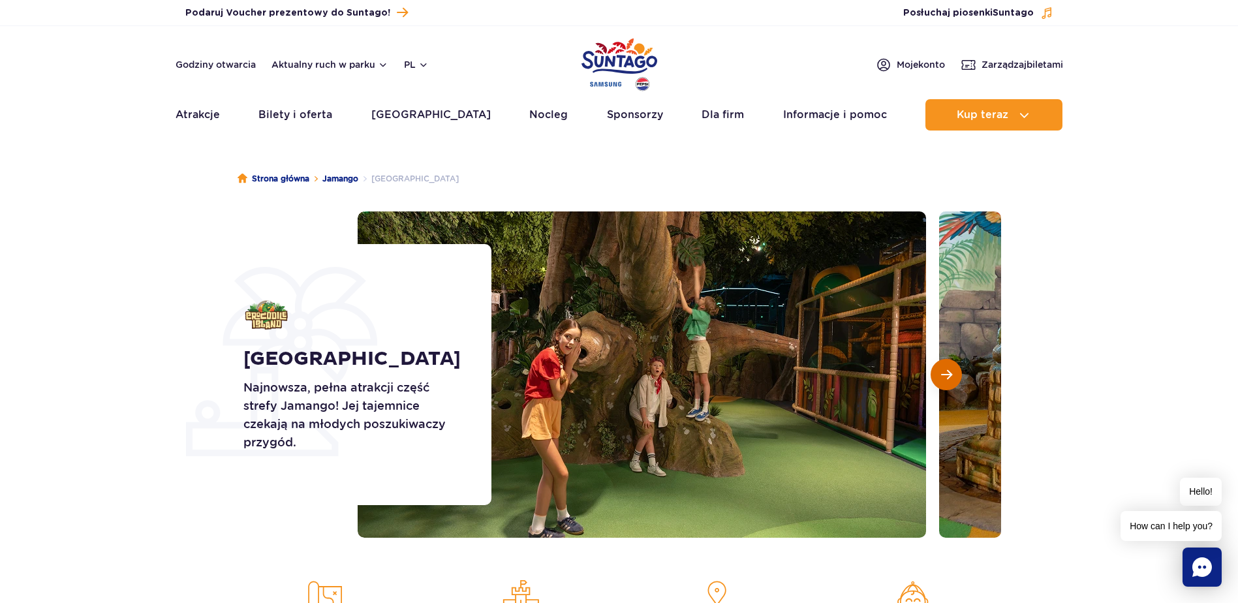
click at [943, 369] on span "Następny slajd" at bounding box center [946, 375] width 11 height 12
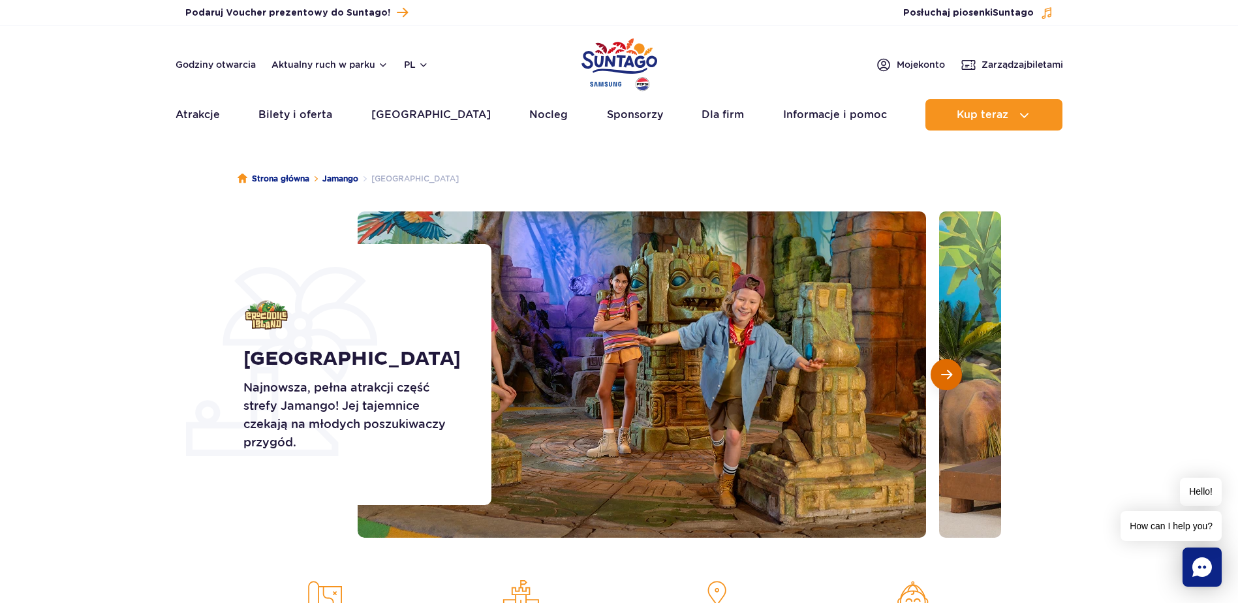
click at [943, 369] on span "Następny slajd" at bounding box center [946, 375] width 11 height 12
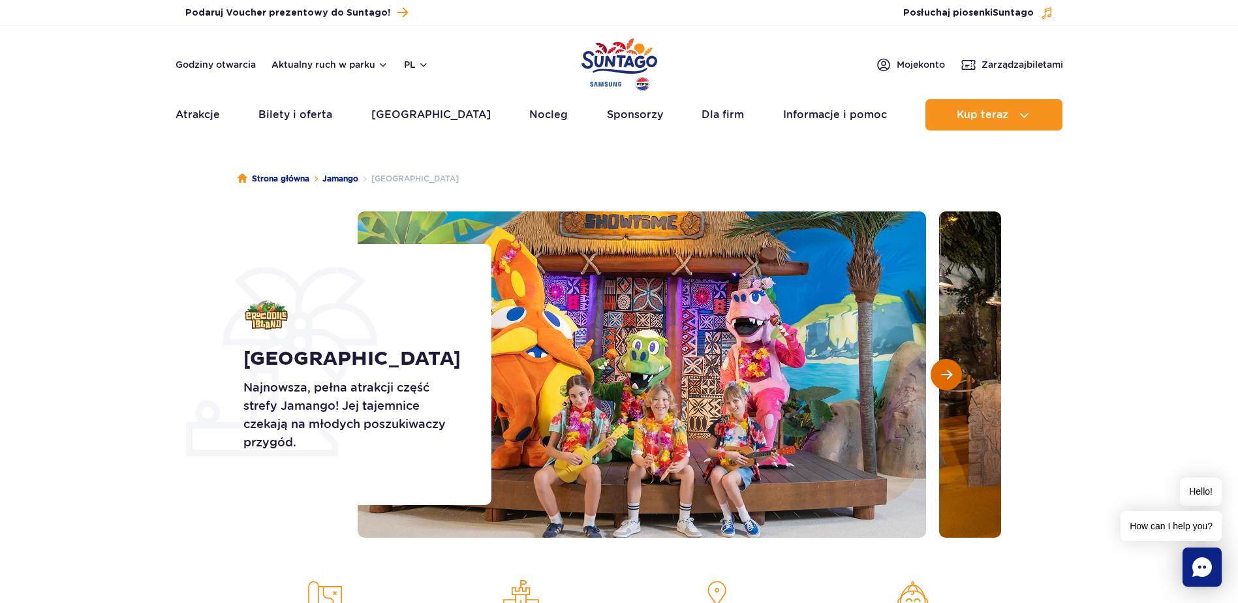
click at [943, 369] on span "Następny slajd" at bounding box center [946, 375] width 11 height 12
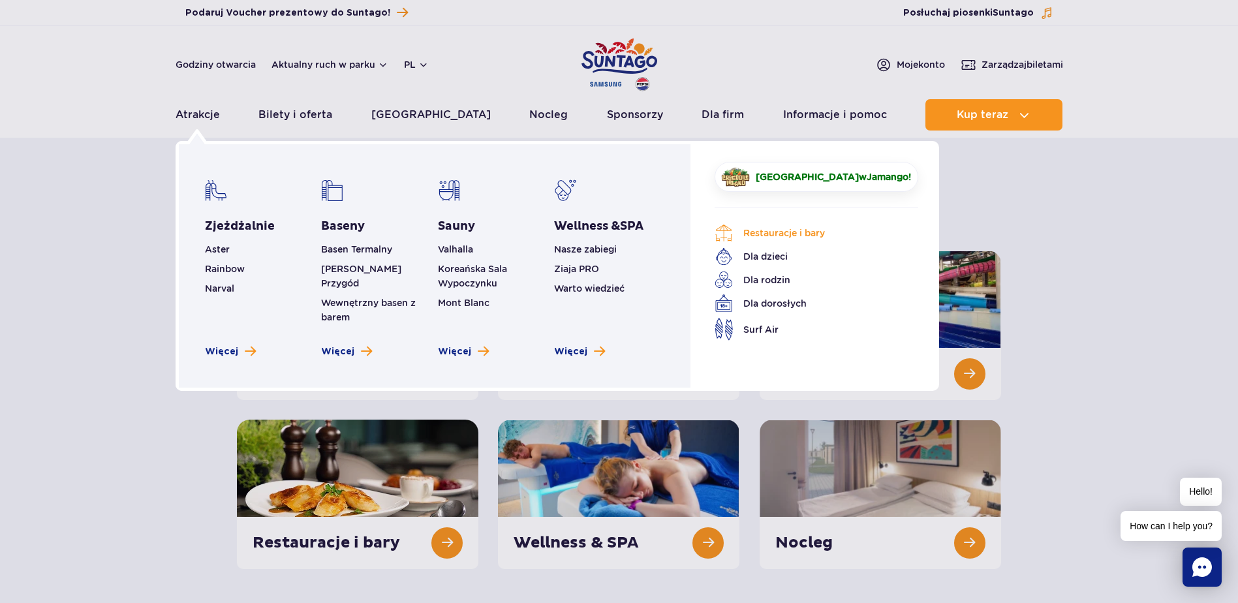
click at [770, 237] on link "Restauracje i bary" at bounding box center [807, 233] width 184 height 18
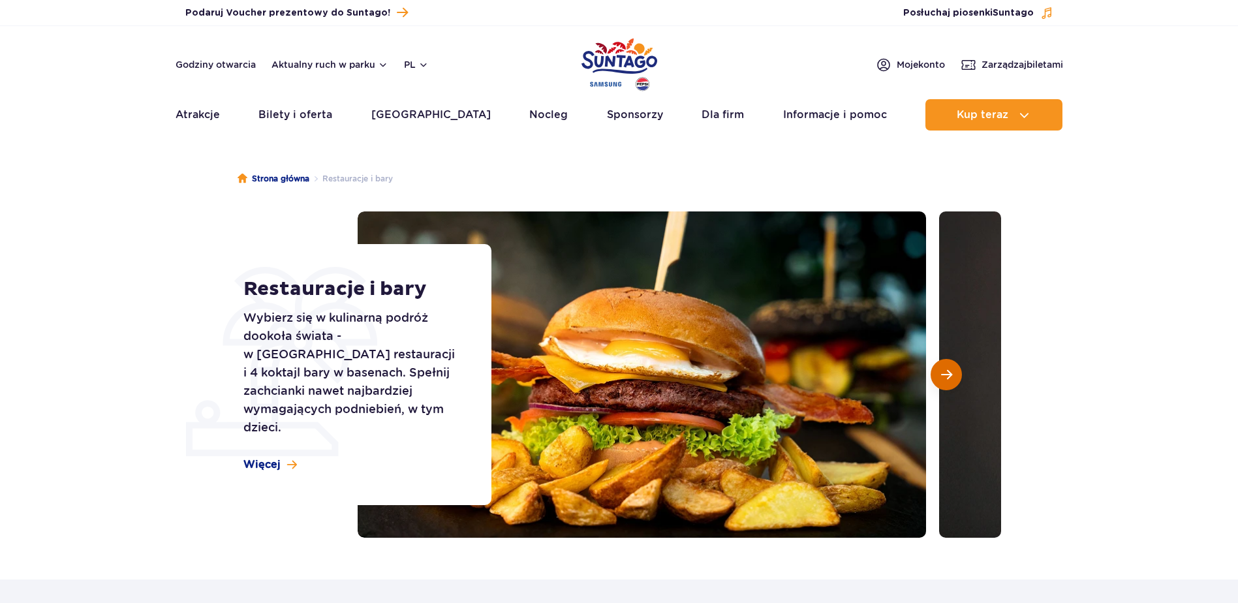
click at [951, 368] on button "Następny slajd" at bounding box center [946, 374] width 31 height 31
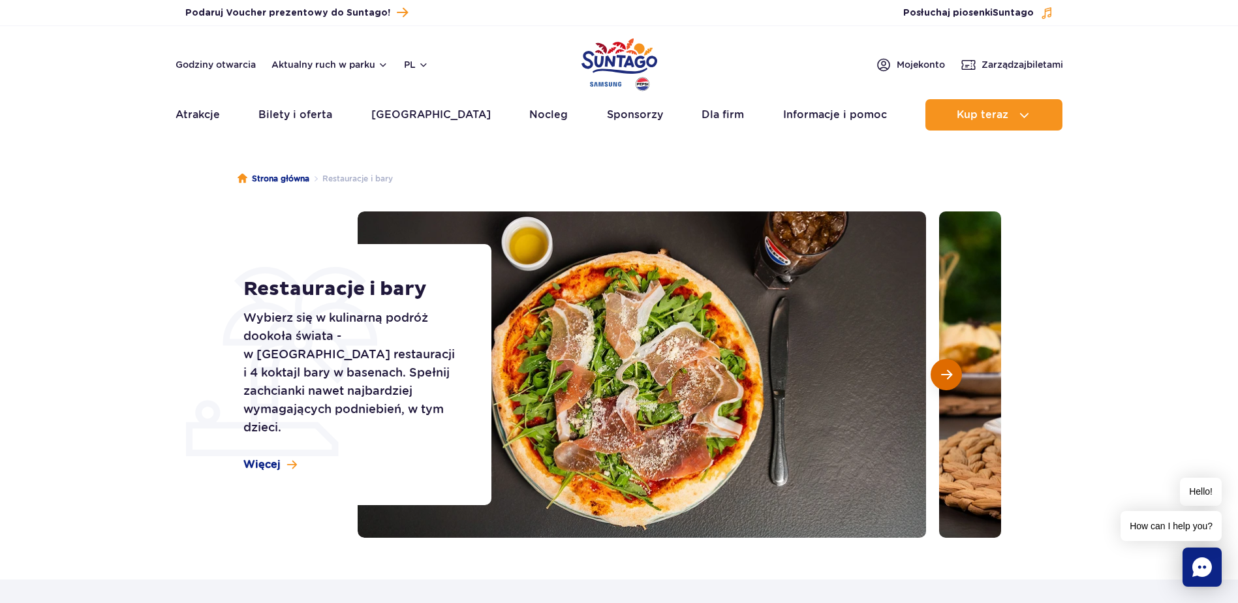
click at [952, 378] on span "Następny slajd" at bounding box center [946, 375] width 11 height 12
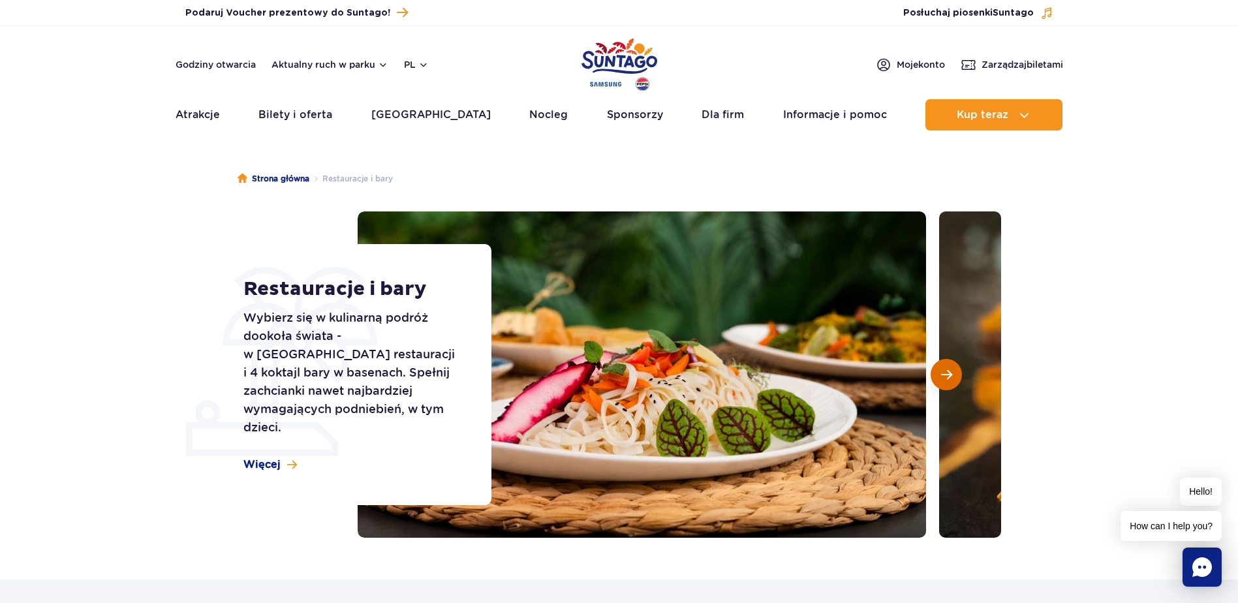
click at [950, 378] on span "Następny slajd" at bounding box center [946, 375] width 11 height 12
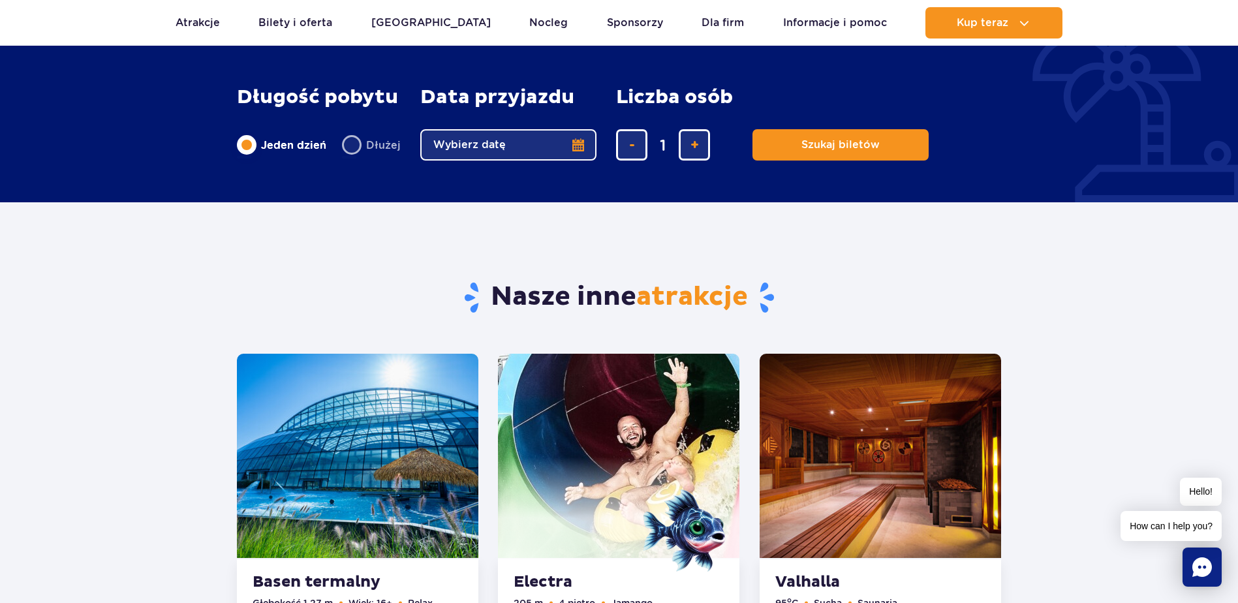
scroll to position [1763, 0]
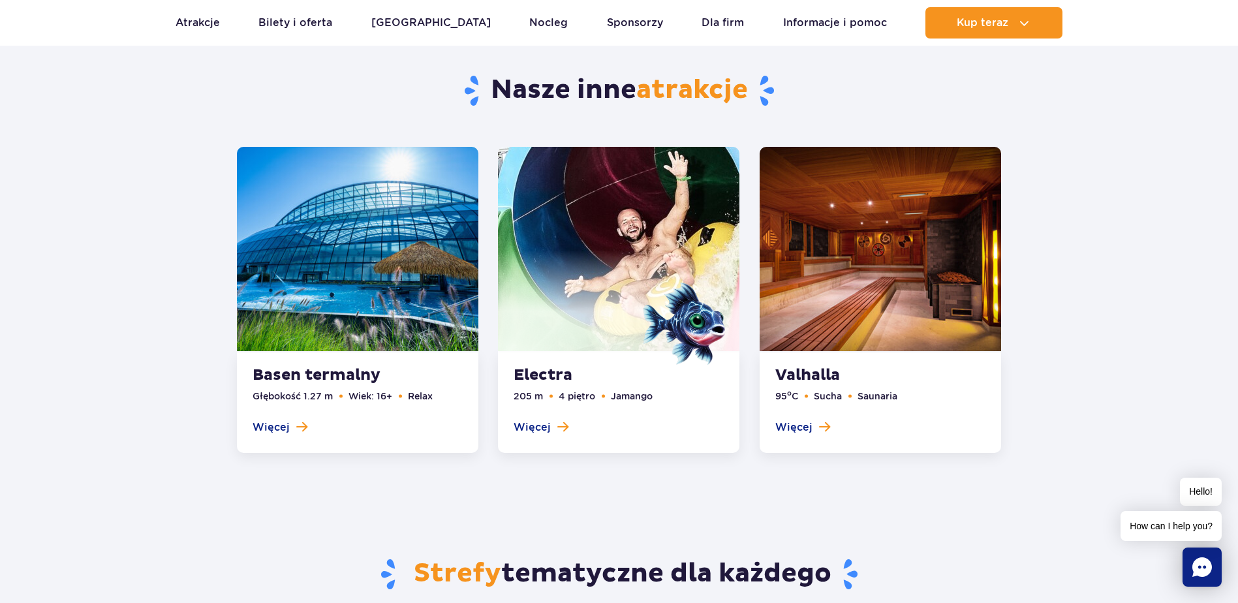
click at [332, 330] on link at bounding box center [358, 300] width 242 height 306
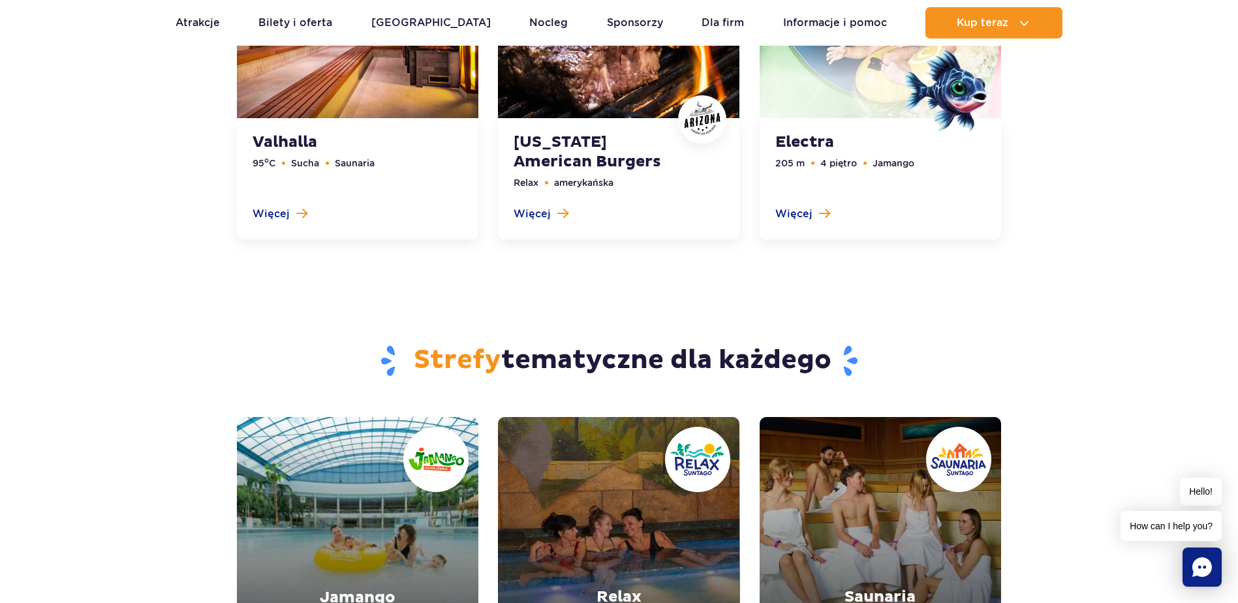
scroll to position [3694, 0]
